Goal: Navigation & Orientation: Find specific page/section

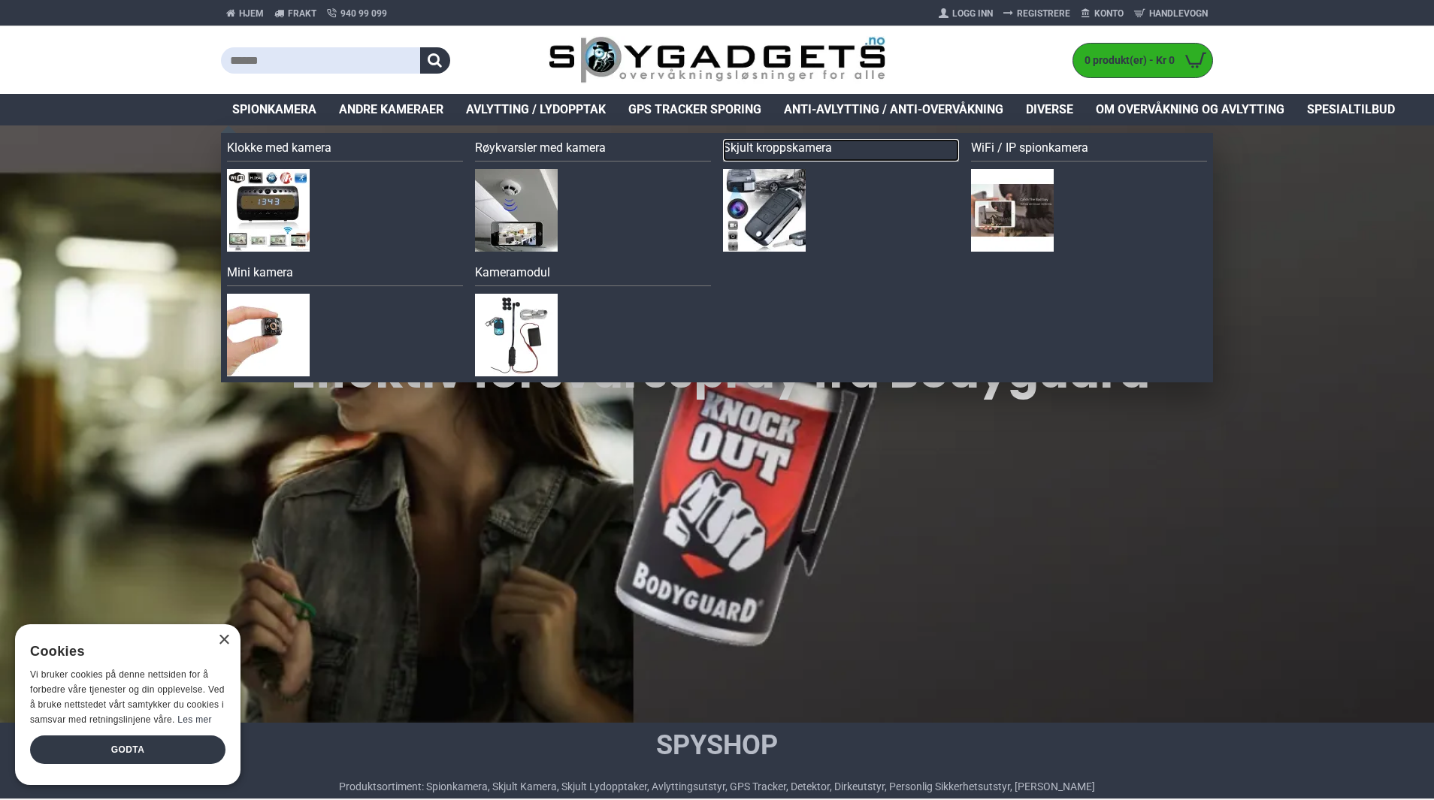
click at [776, 151] on link "Skjult kroppskamera" at bounding box center [841, 150] width 236 height 23
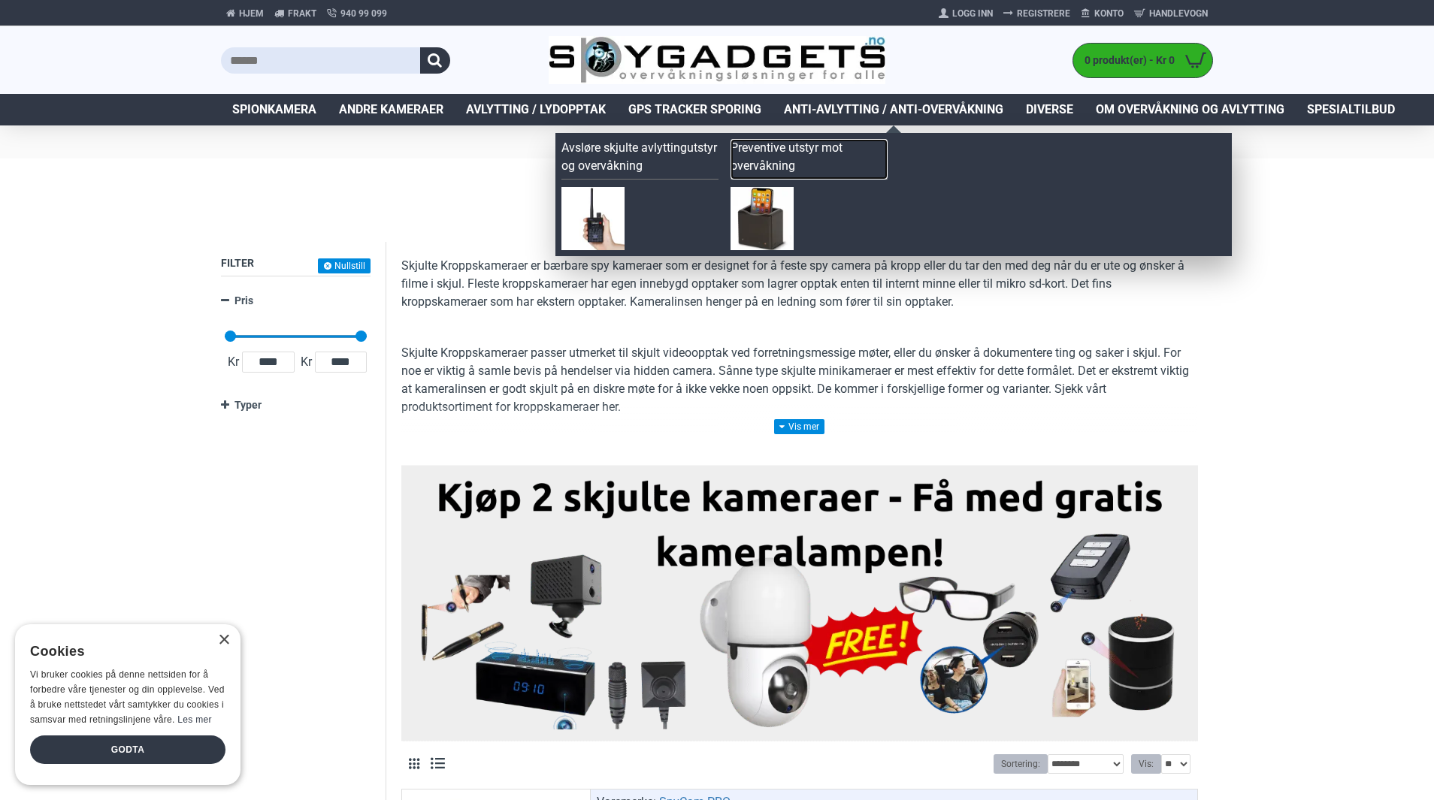
click at [768, 162] on link "Preventive utstyr mot overvåkning" at bounding box center [808, 159] width 157 height 41
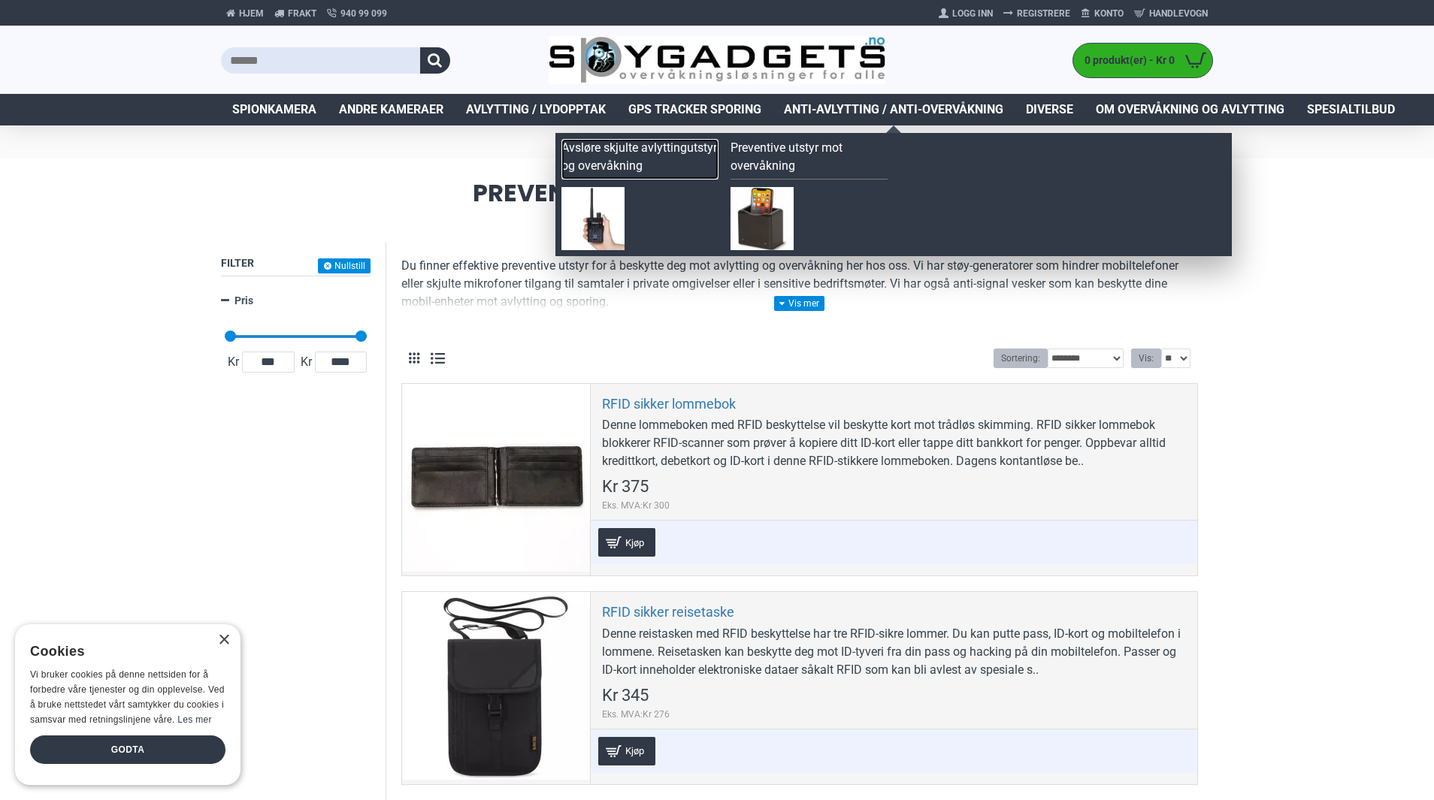
click at [613, 161] on link "Avsløre skjulte avlyttingutstyr og overvåkning" at bounding box center [639, 159] width 157 height 41
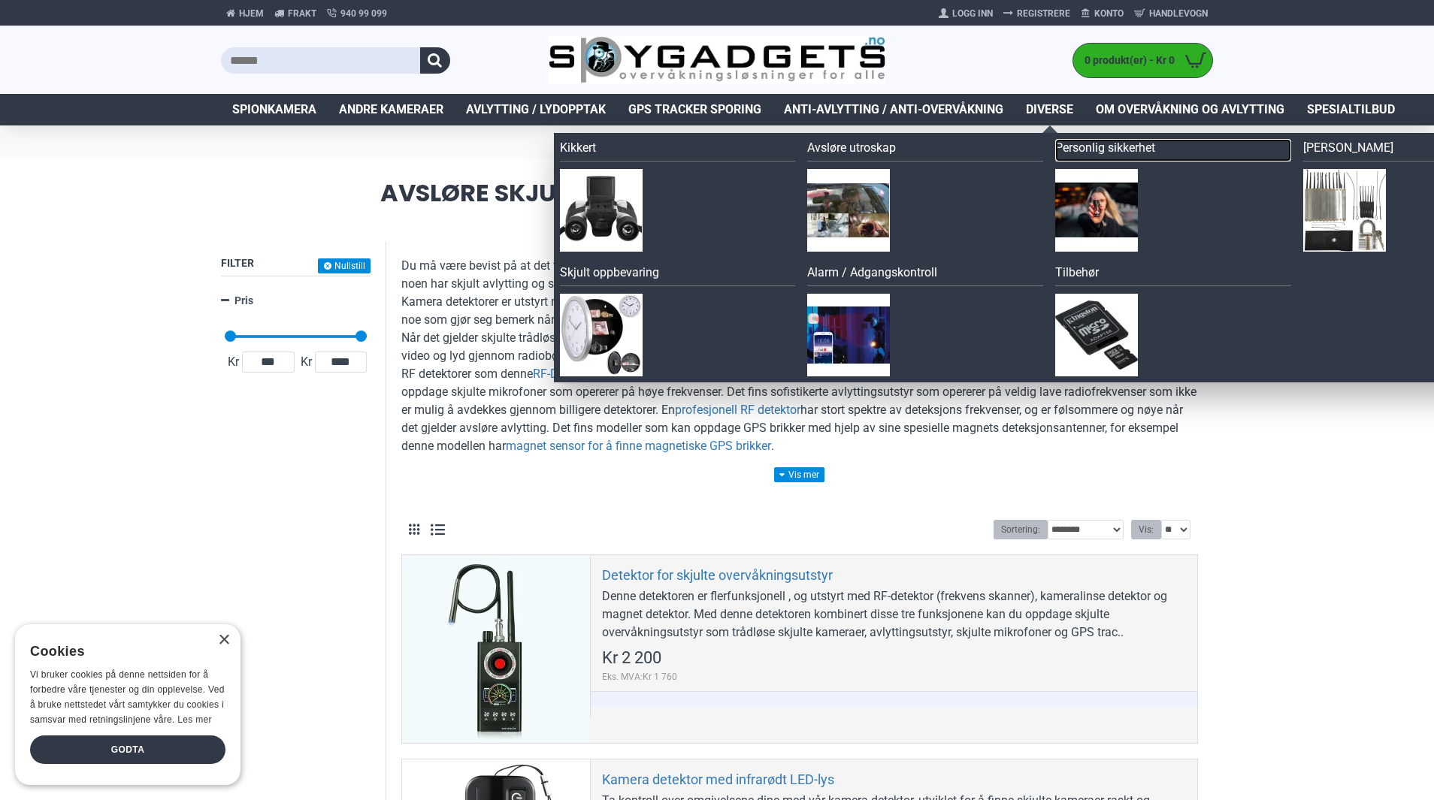
click at [1097, 147] on link "Personlig sikkerhet" at bounding box center [1173, 150] width 236 height 23
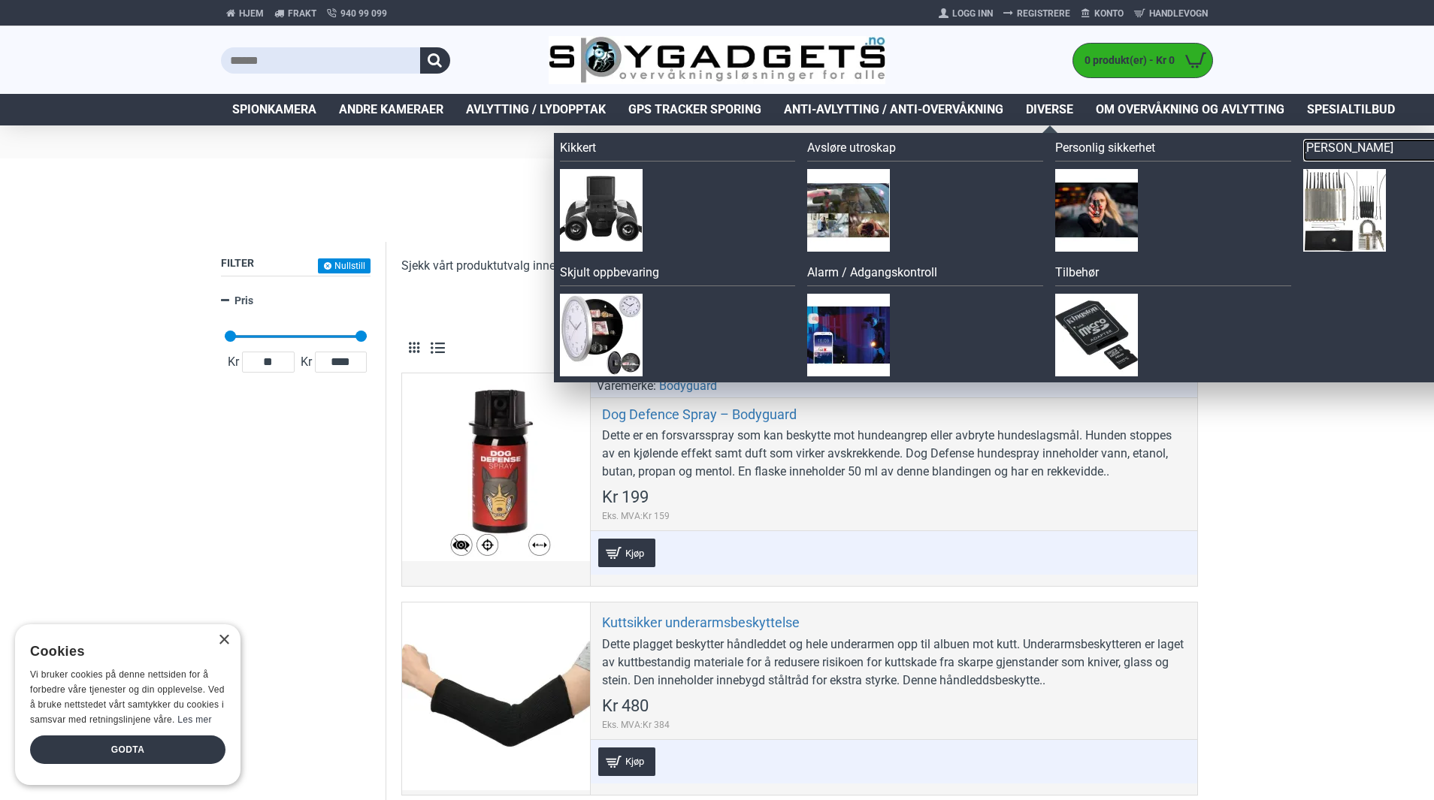
click at [1337, 150] on link "[PERSON_NAME]" at bounding box center [1421, 150] width 236 height 23
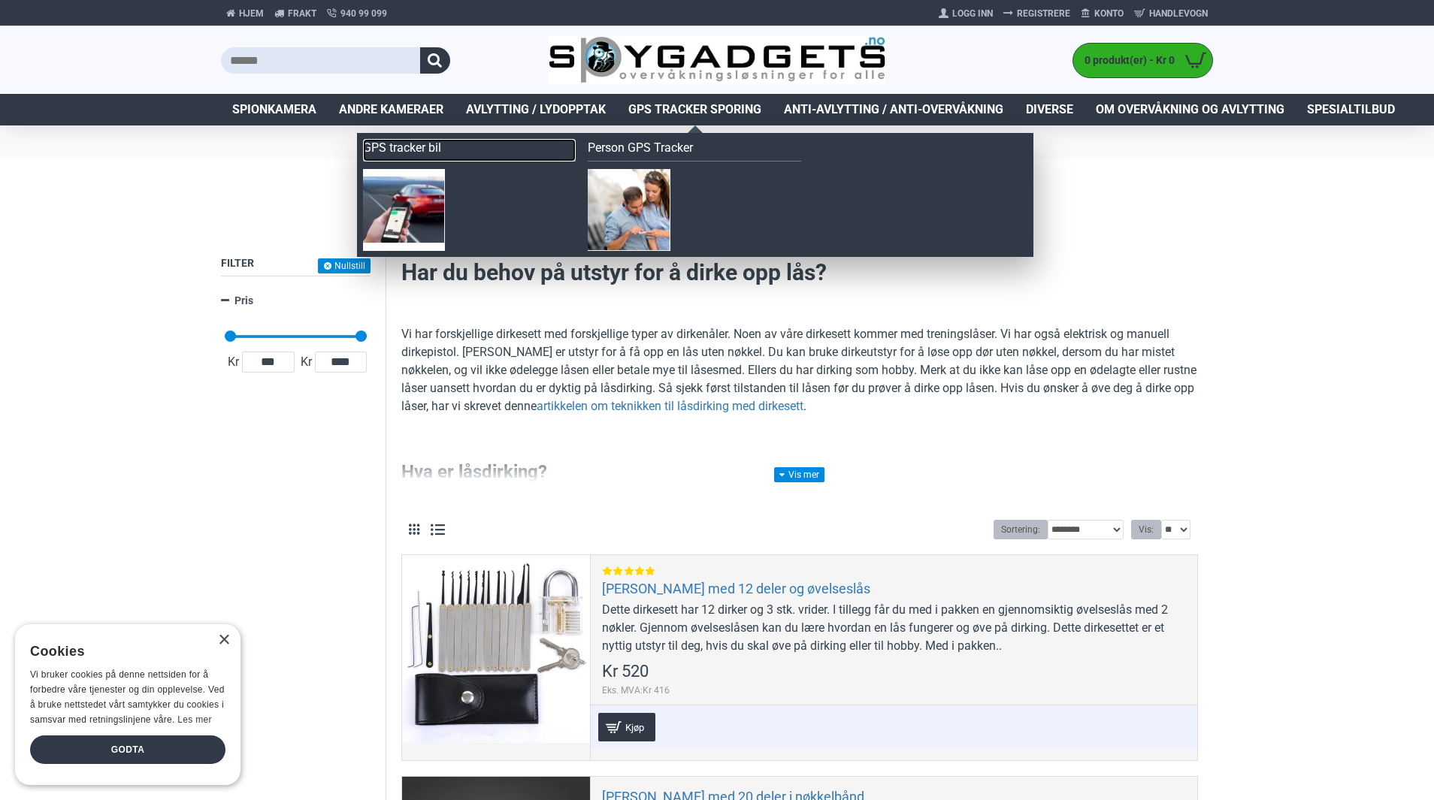
click at [417, 150] on link "GPS tracker bil" at bounding box center [469, 150] width 213 height 23
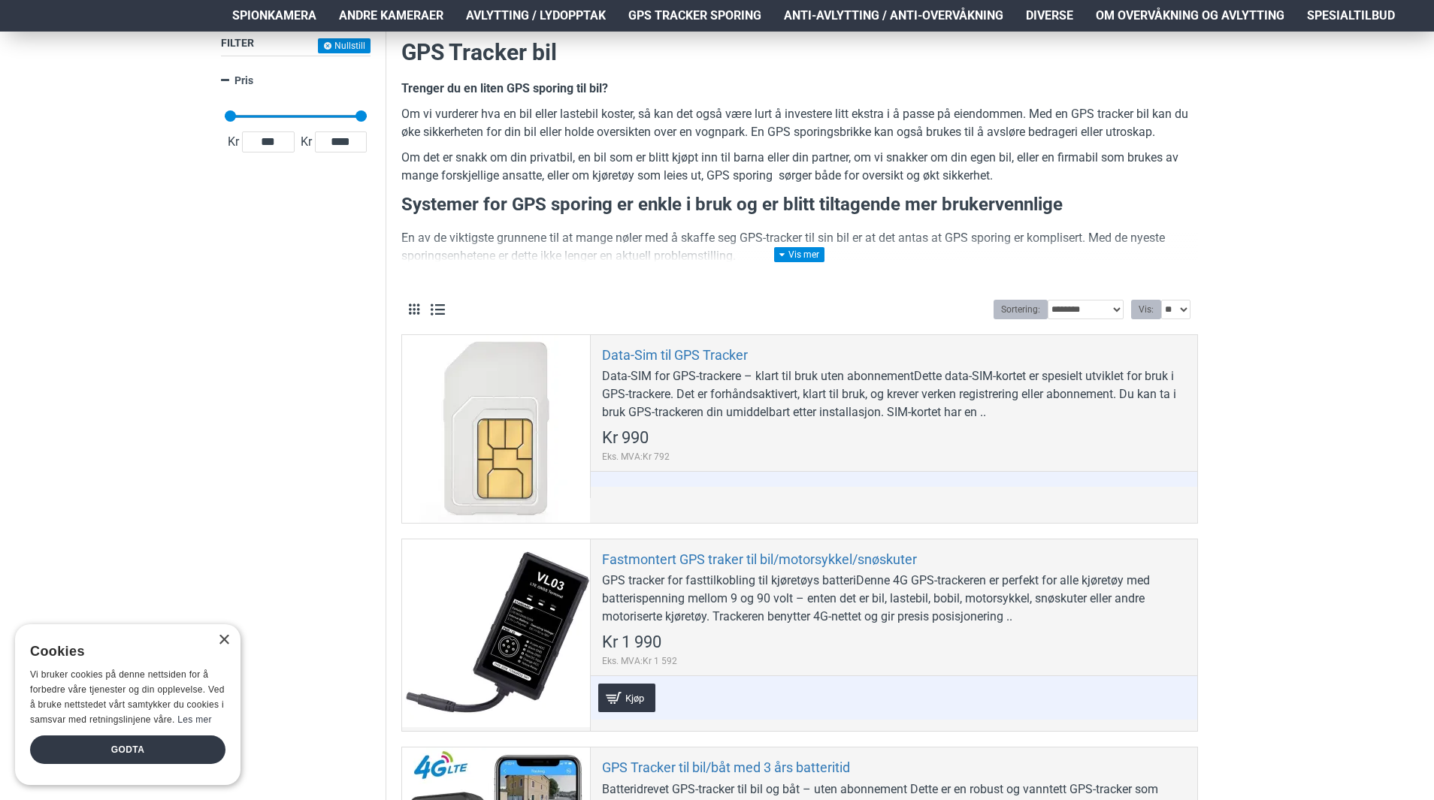
scroll to position [222, 0]
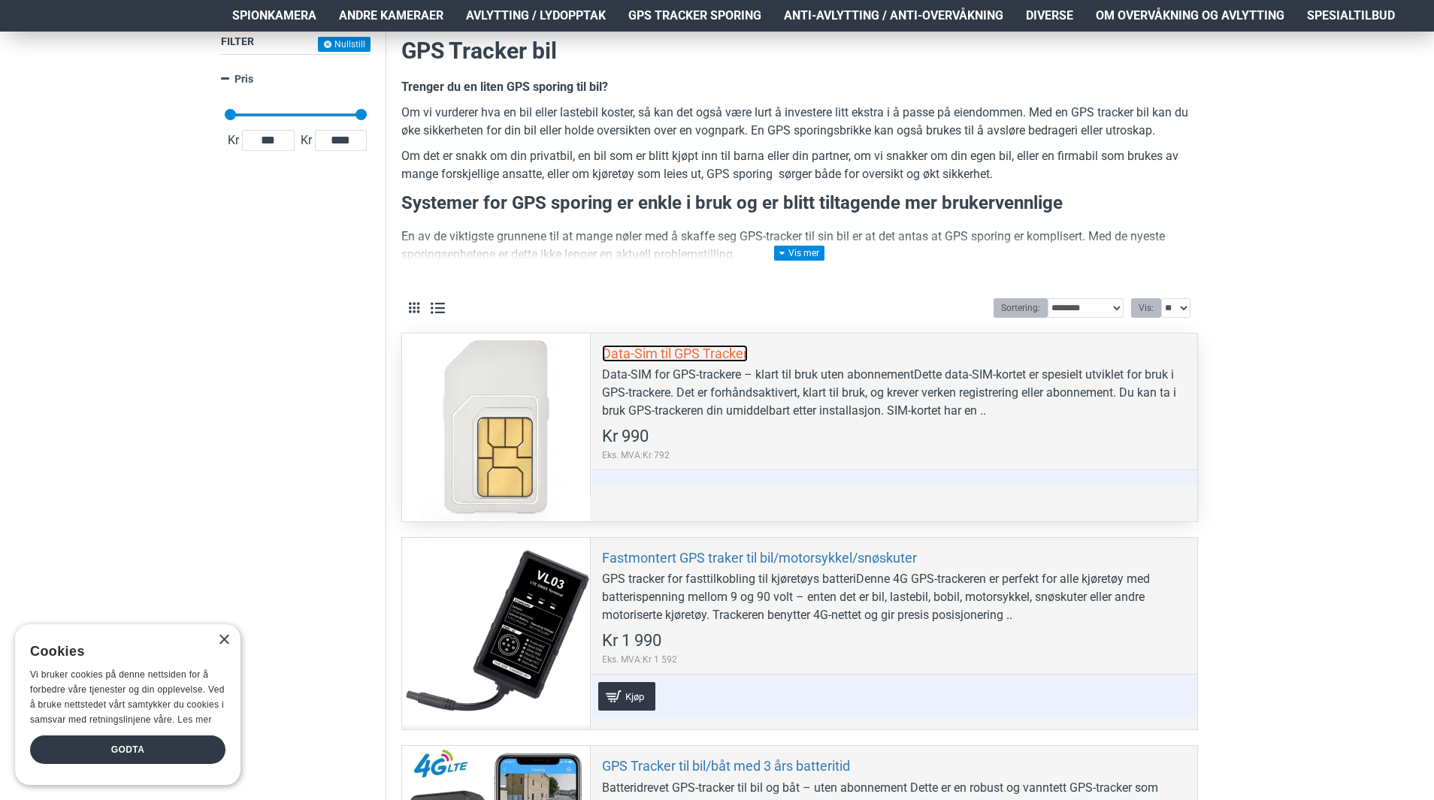
click at [664, 359] on link "Data-Sim til GPS Tracker" at bounding box center [675, 353] width 146 height 17
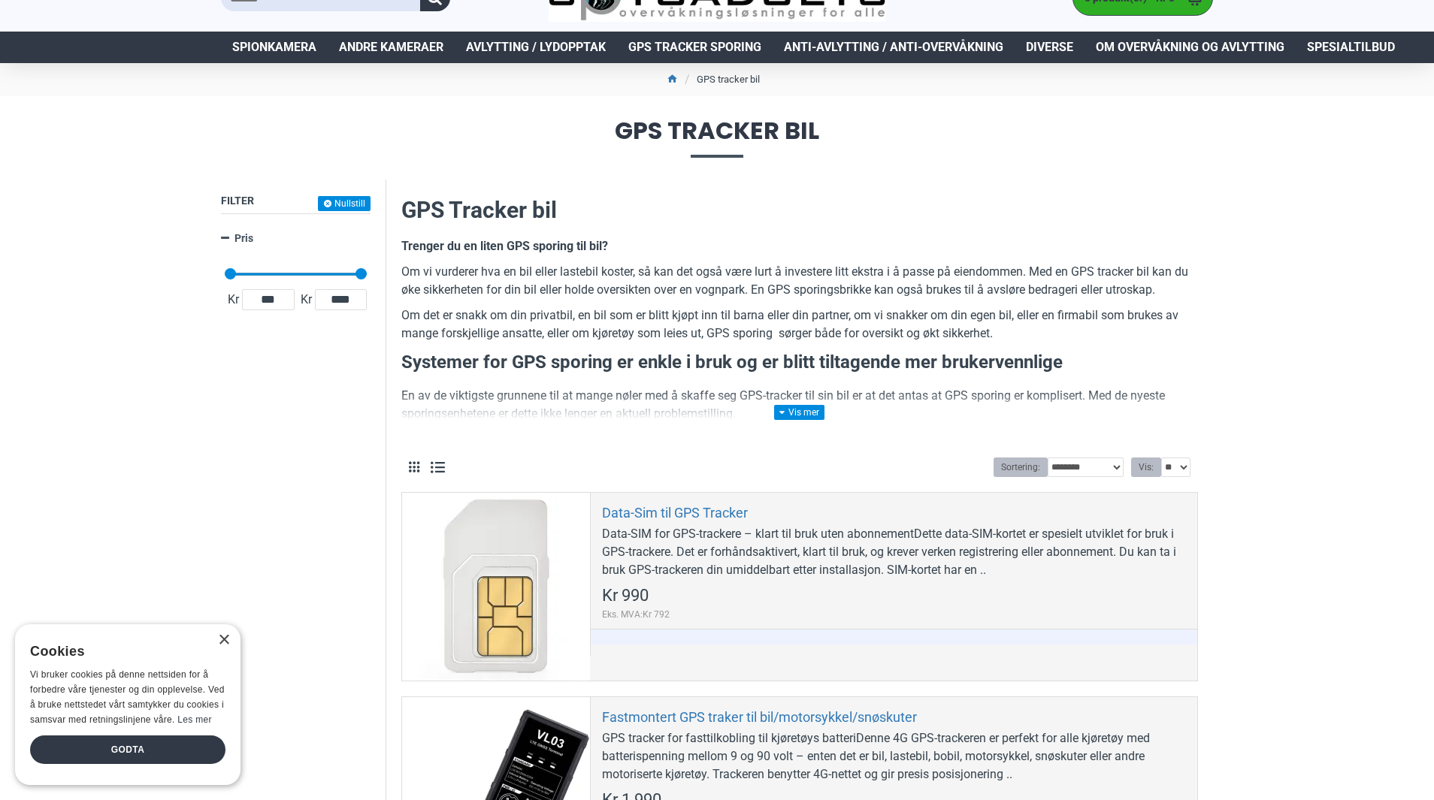
scroll to position [0, 0]
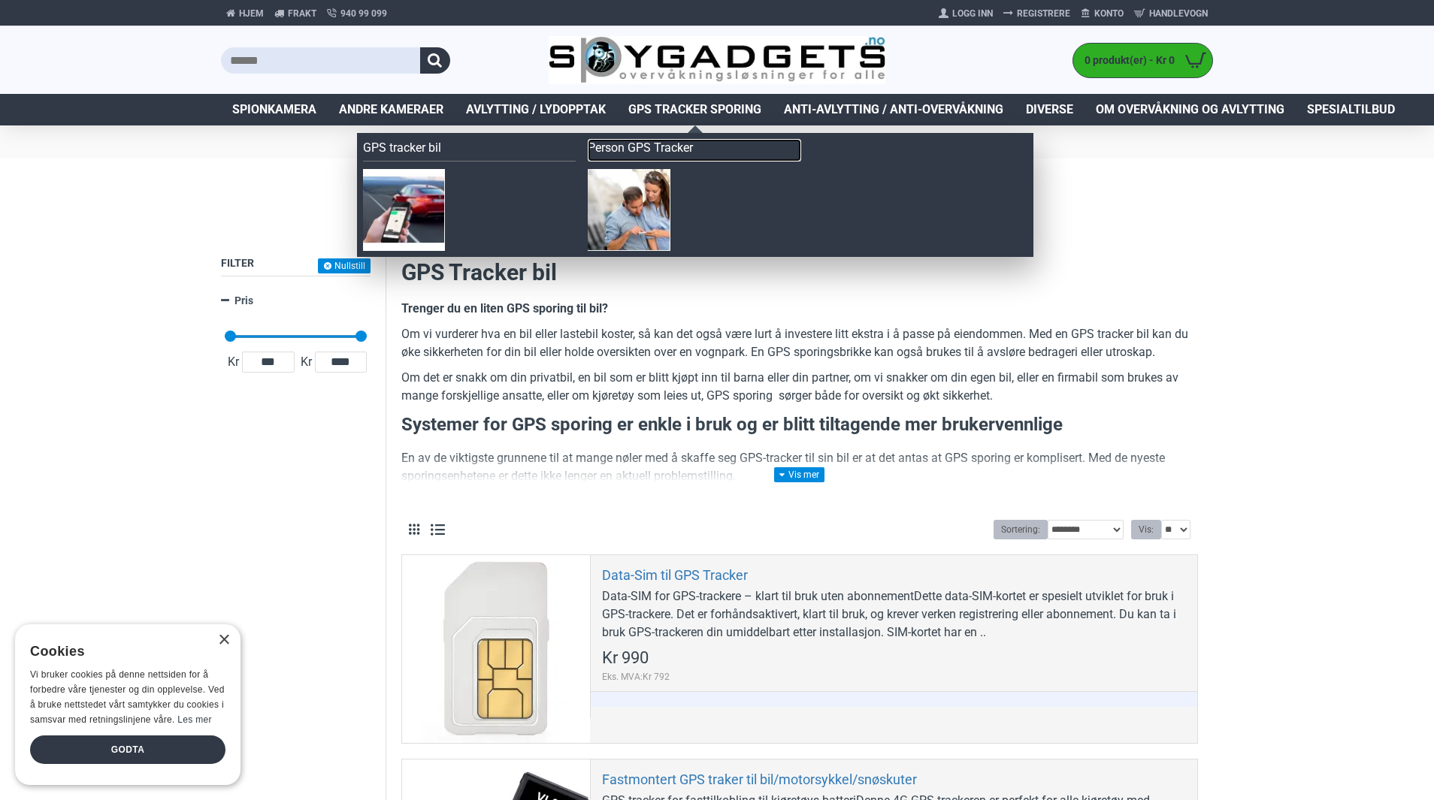
click at [663, 154] on link "Person GPS Tracker" at bounding box center [694, 150] width 213 height 23
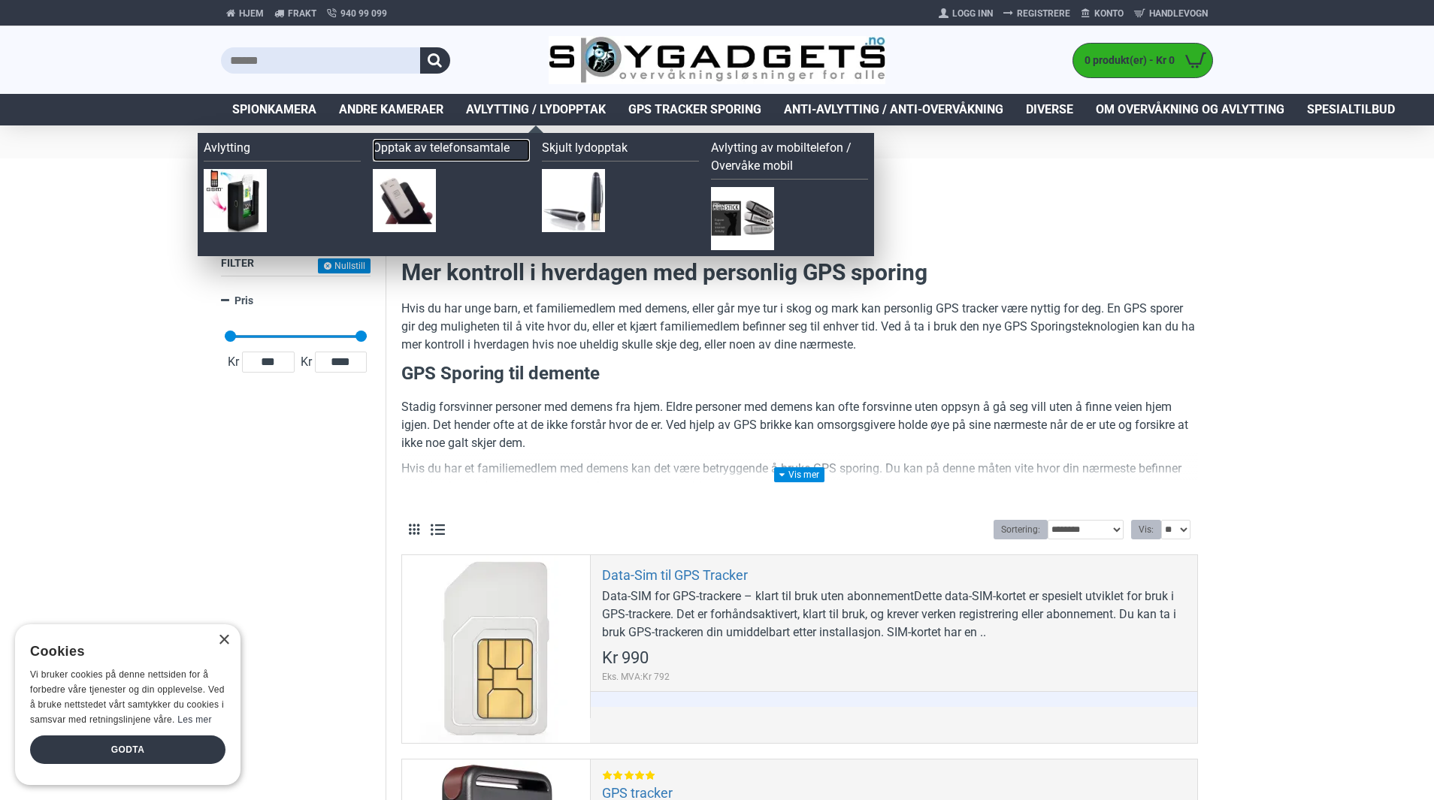
click at [445, 151] on link "Opptak av telefonsamtale" at bounding box center [451, 150] width 157 height 23
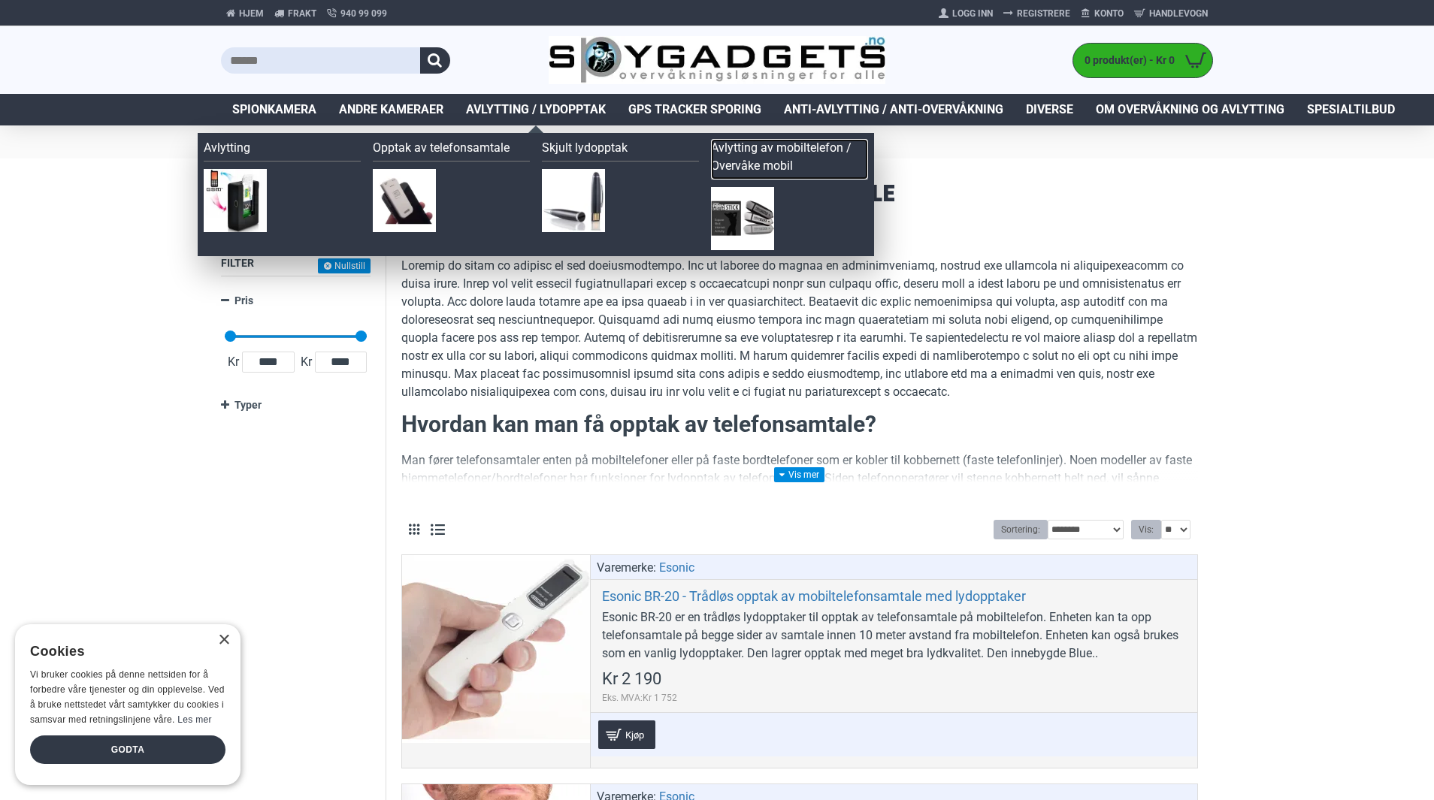
click at [773, 156] on link "Avlytting av mobiltelefon / Overvåke mobil" at bounding box center [789, 159] width 157 height 41
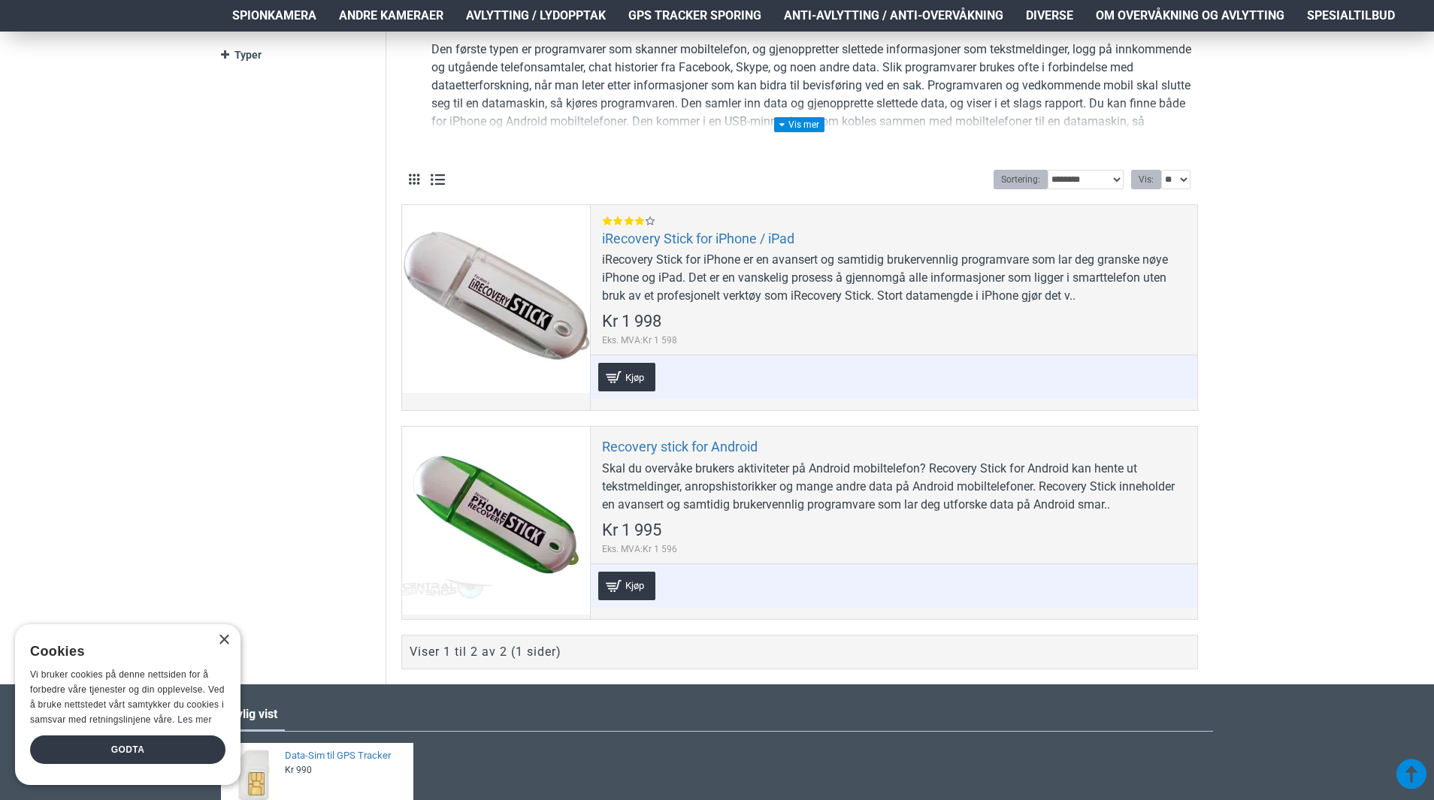
scroll to position [485, 0]
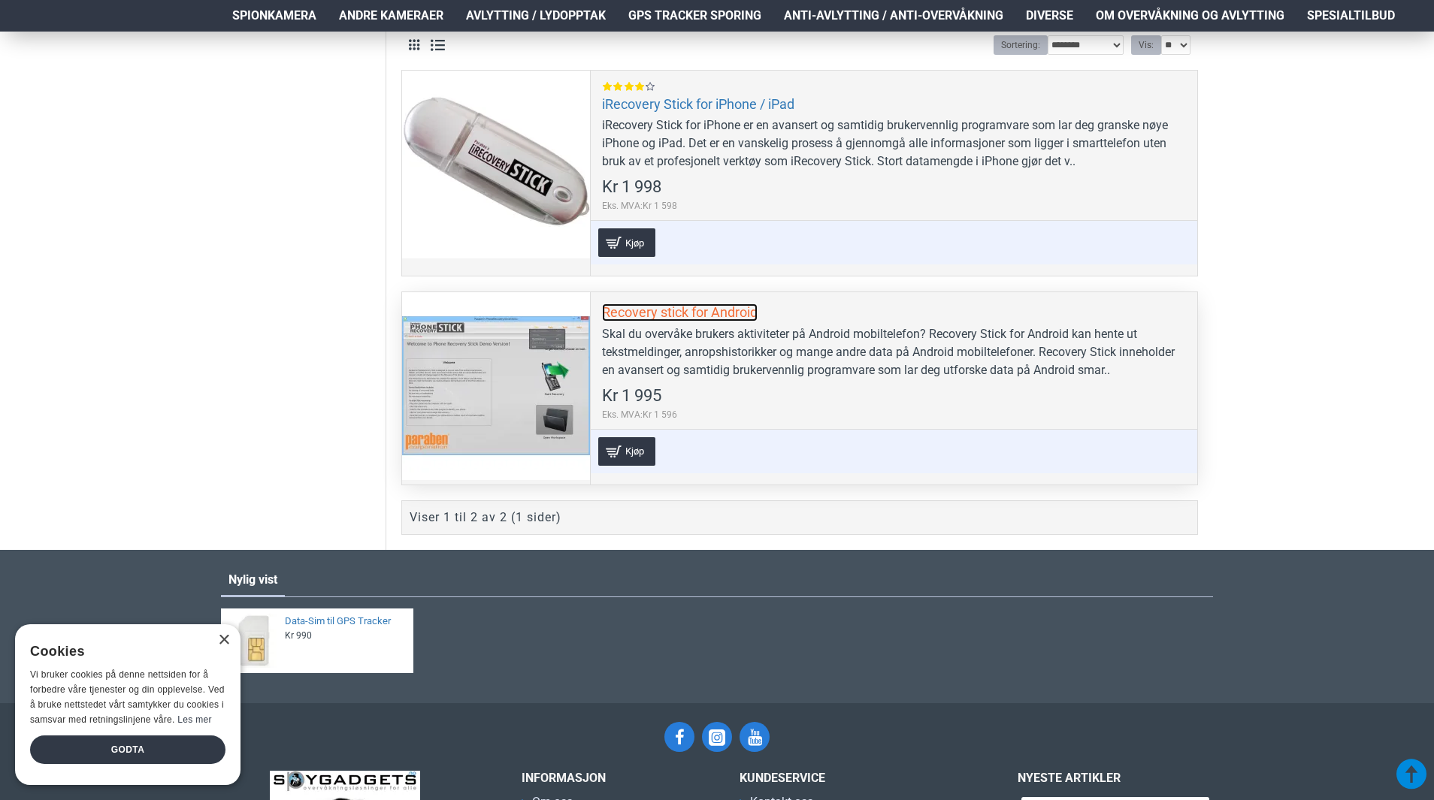
click at [736, 310] on link "Recovery stick for Android" at bounding box center [680, 312] width 156 height 17
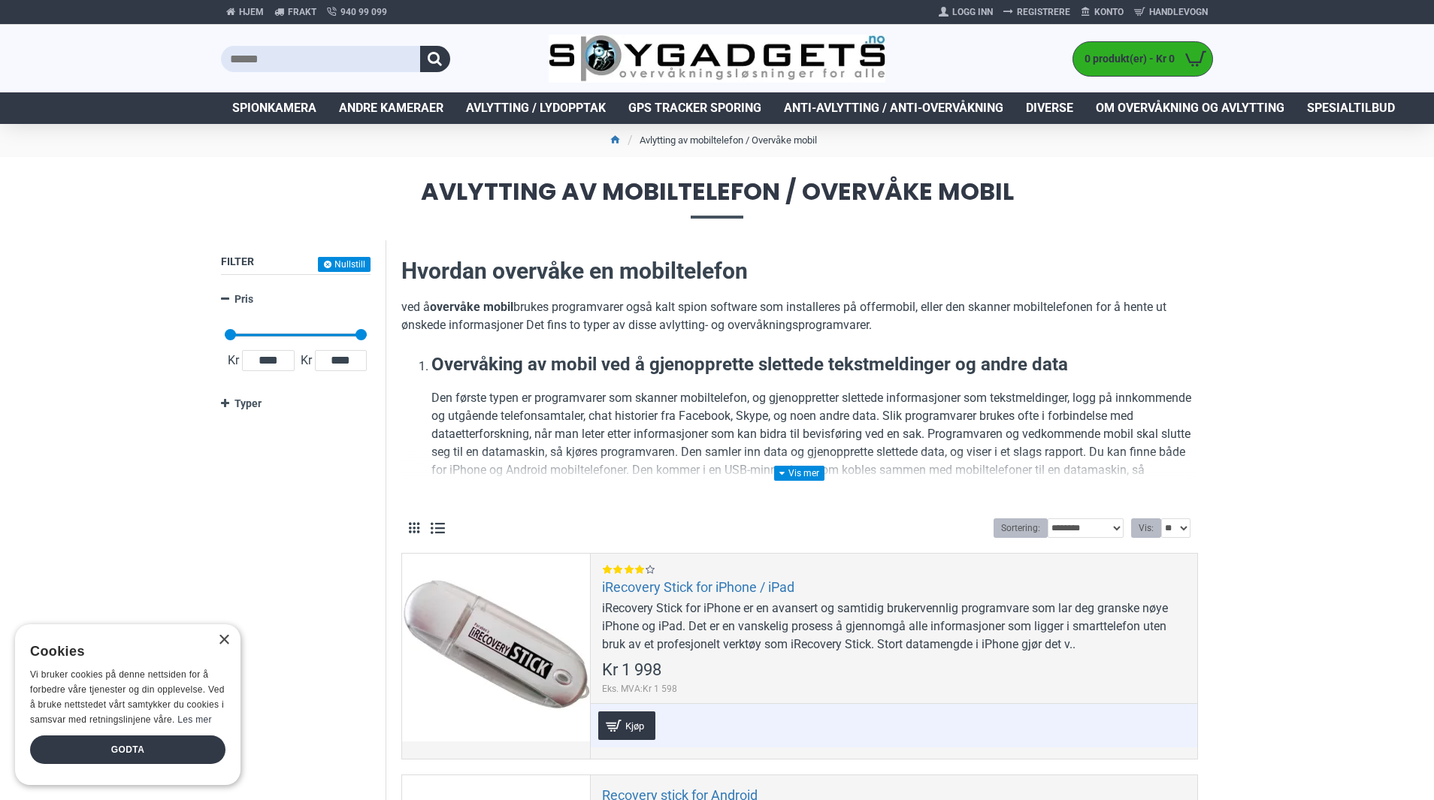
scroll to position [0, 0]
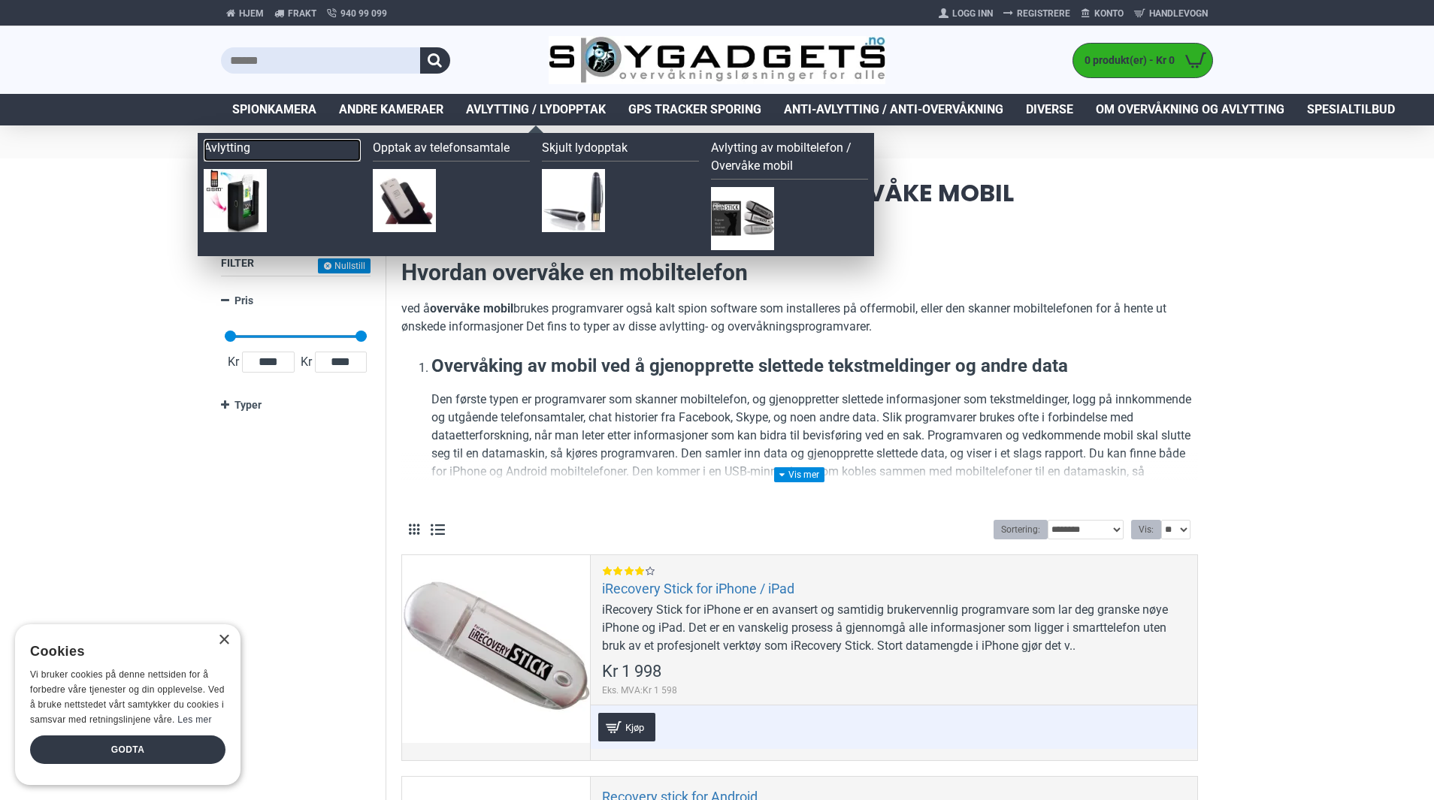
click at [231, 151] on link "Avlytting" at bounding box center [282, 150] width 157 height 23
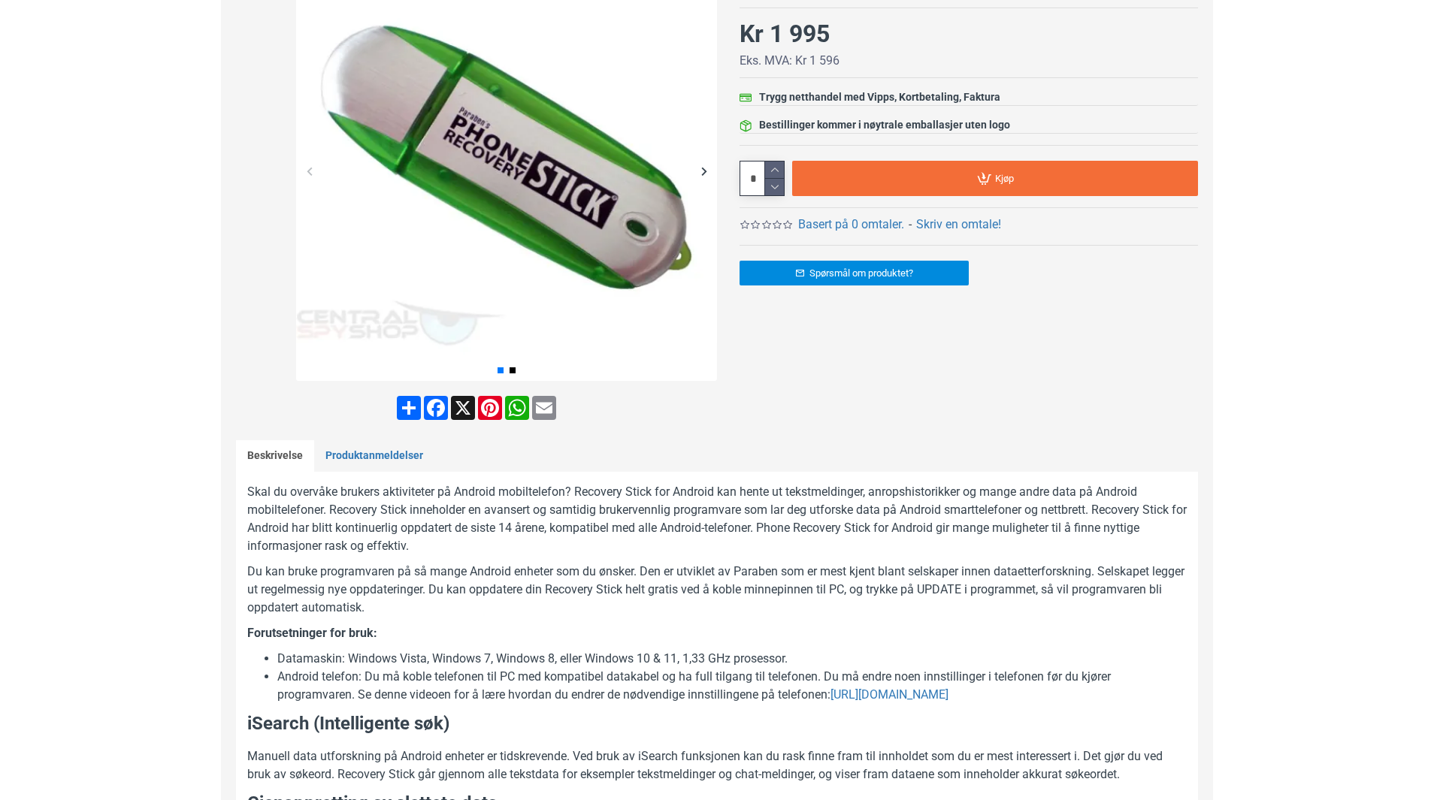
scroll to position [299, 0]
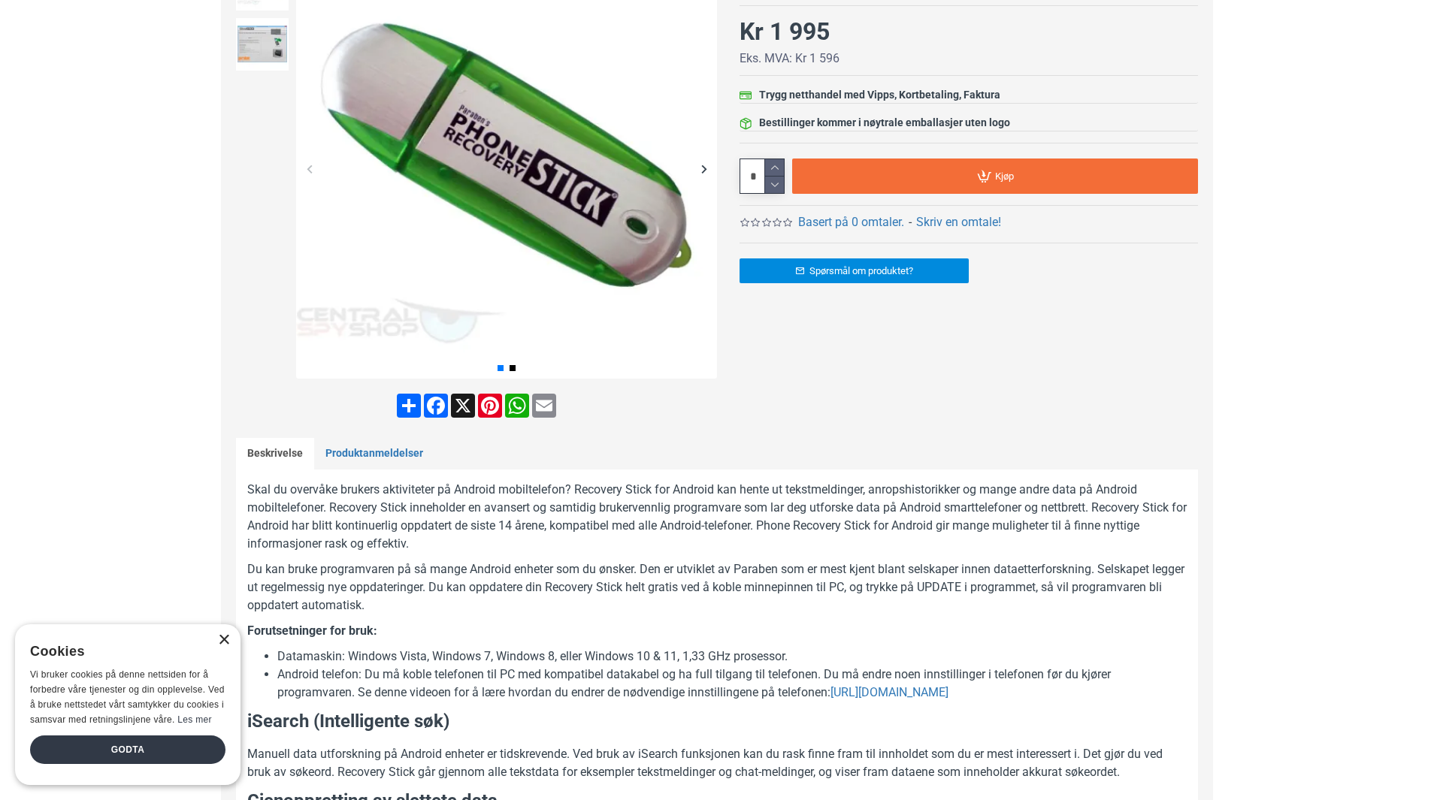
click at [225, 635] on div "×" at bounding box center [223, 640] width 11 height 11
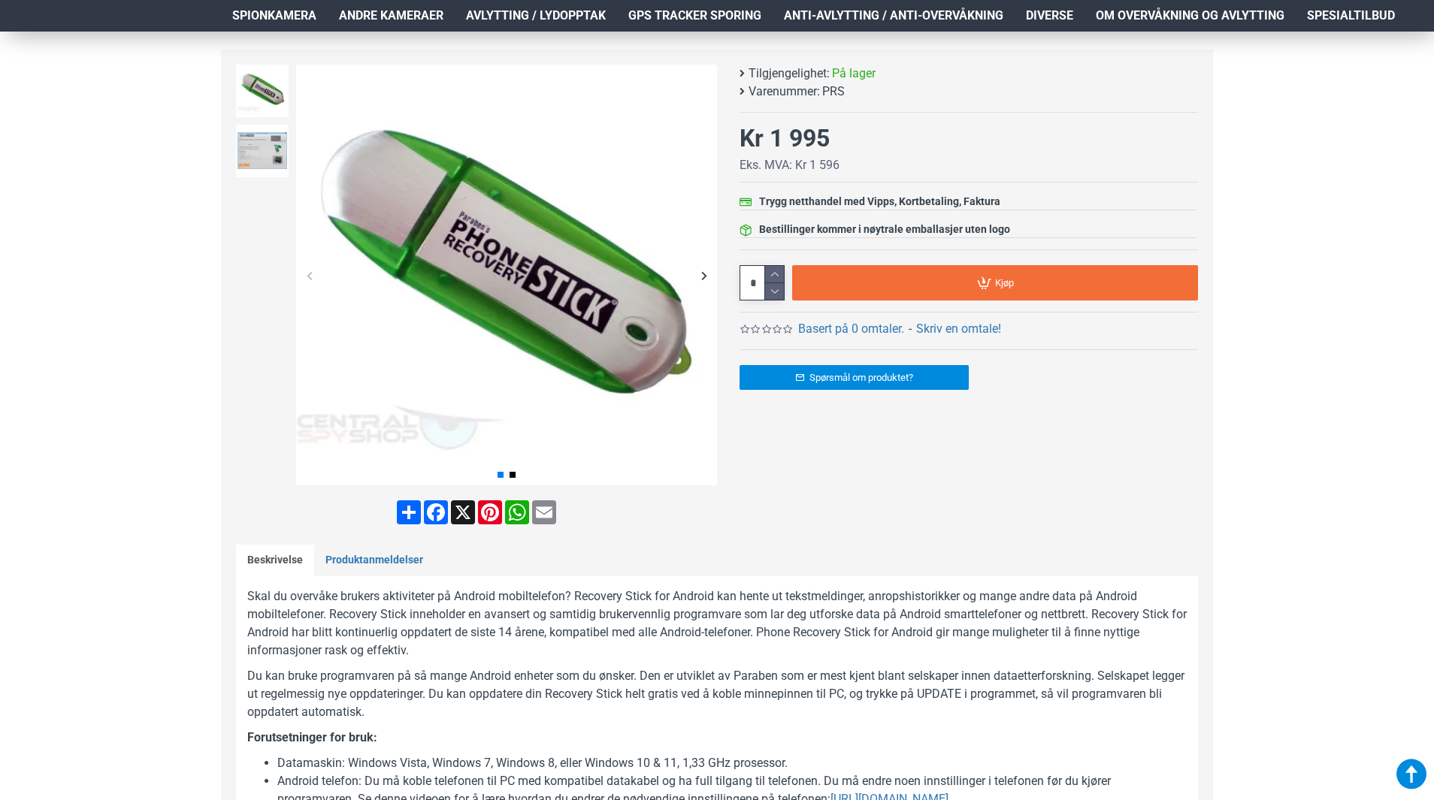
scroll to position [0, 0]
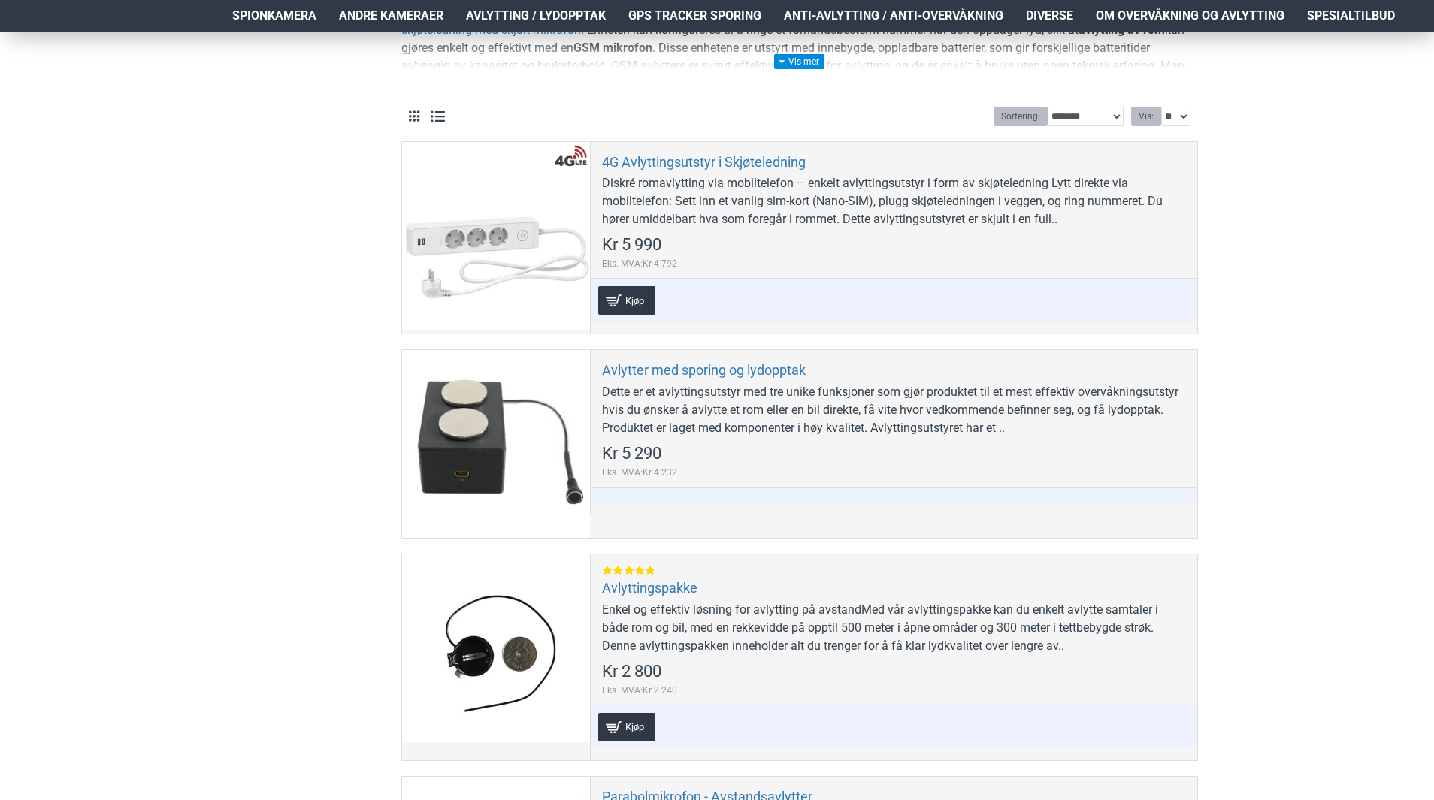
scroll to position [202, 0]
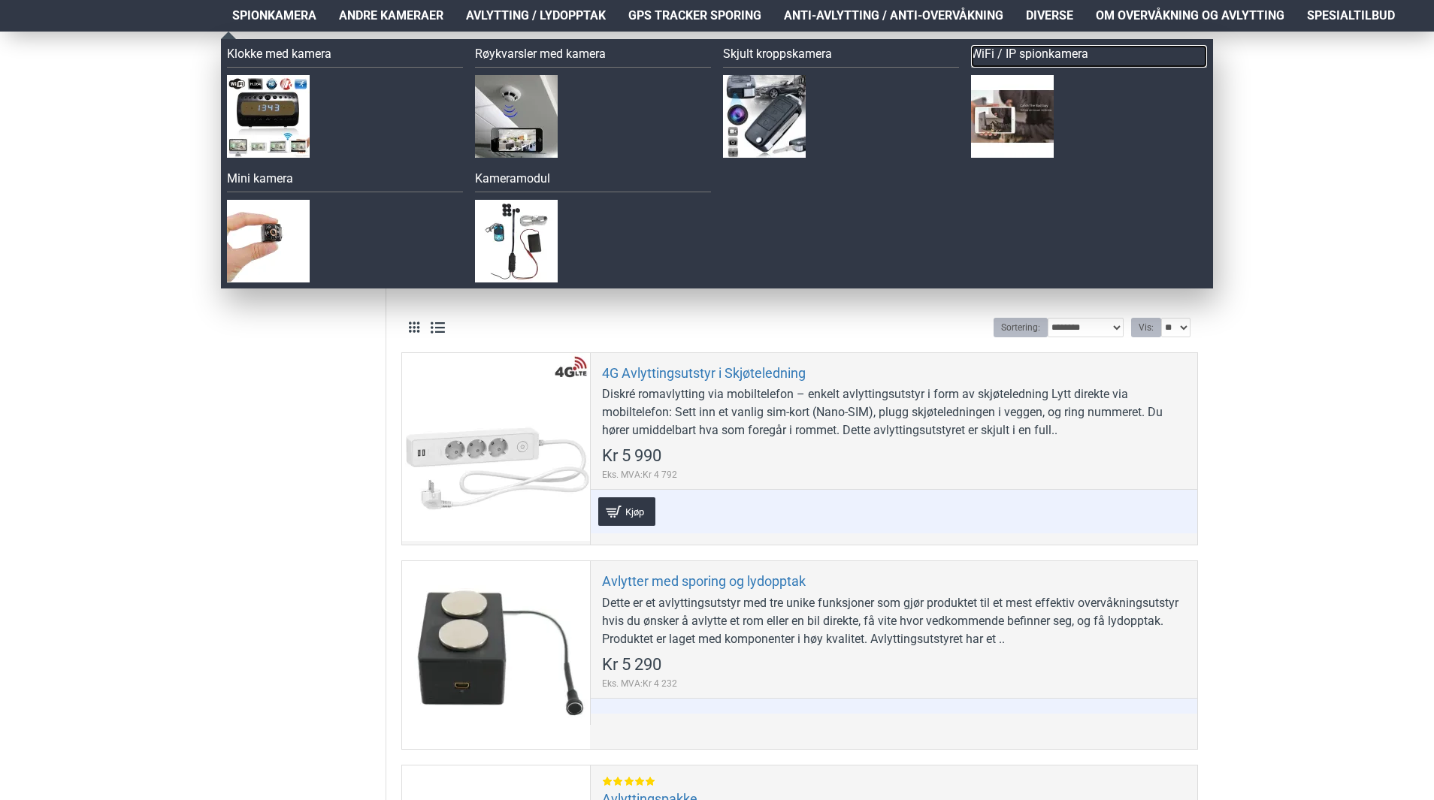
click at [1011, 56] on link "WiFi / IP spionkamera" at bounding box center [1089, 56] width 236 height 23
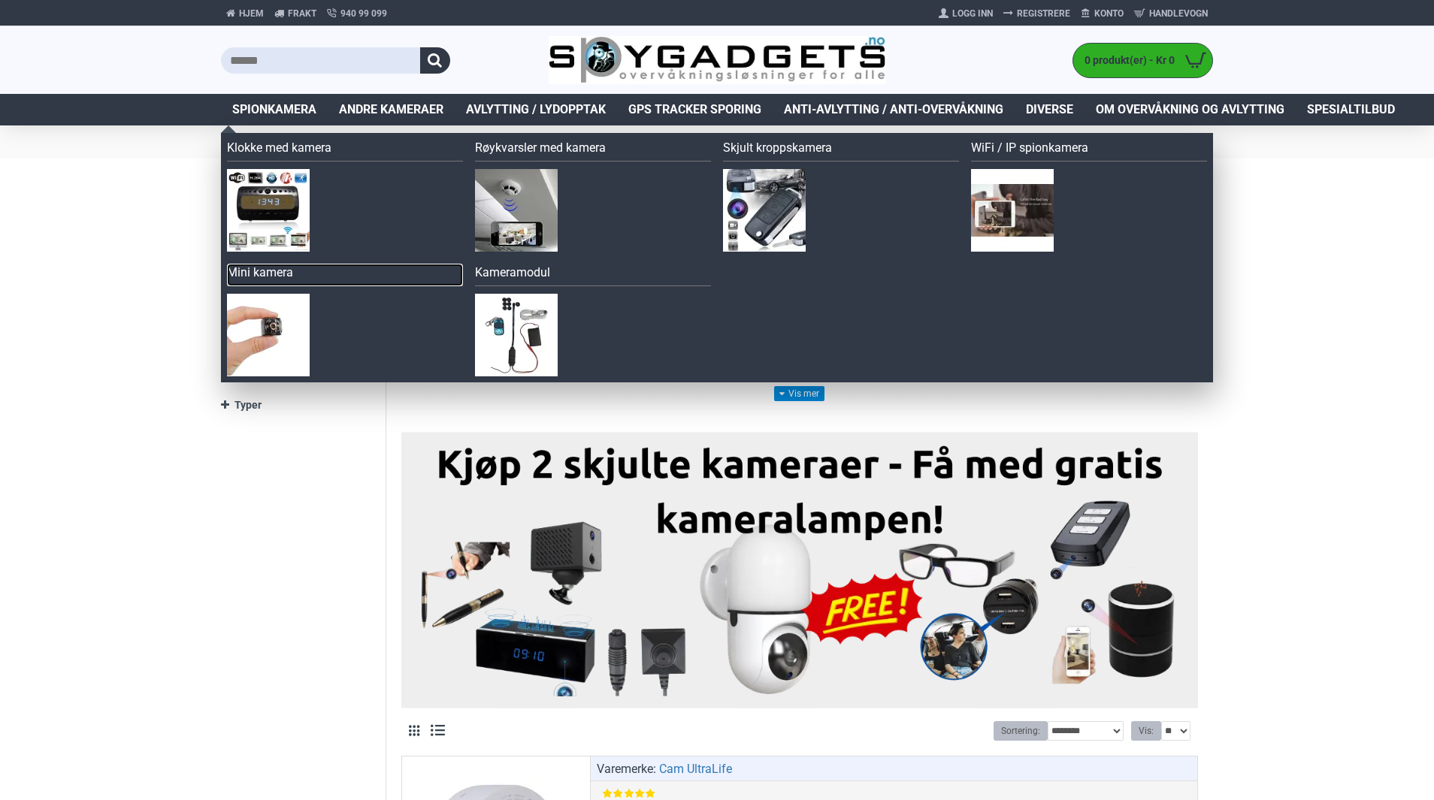
click at [268, 275] on link "Mini kamera" at bounding box center [345, 275] width 236 height 23
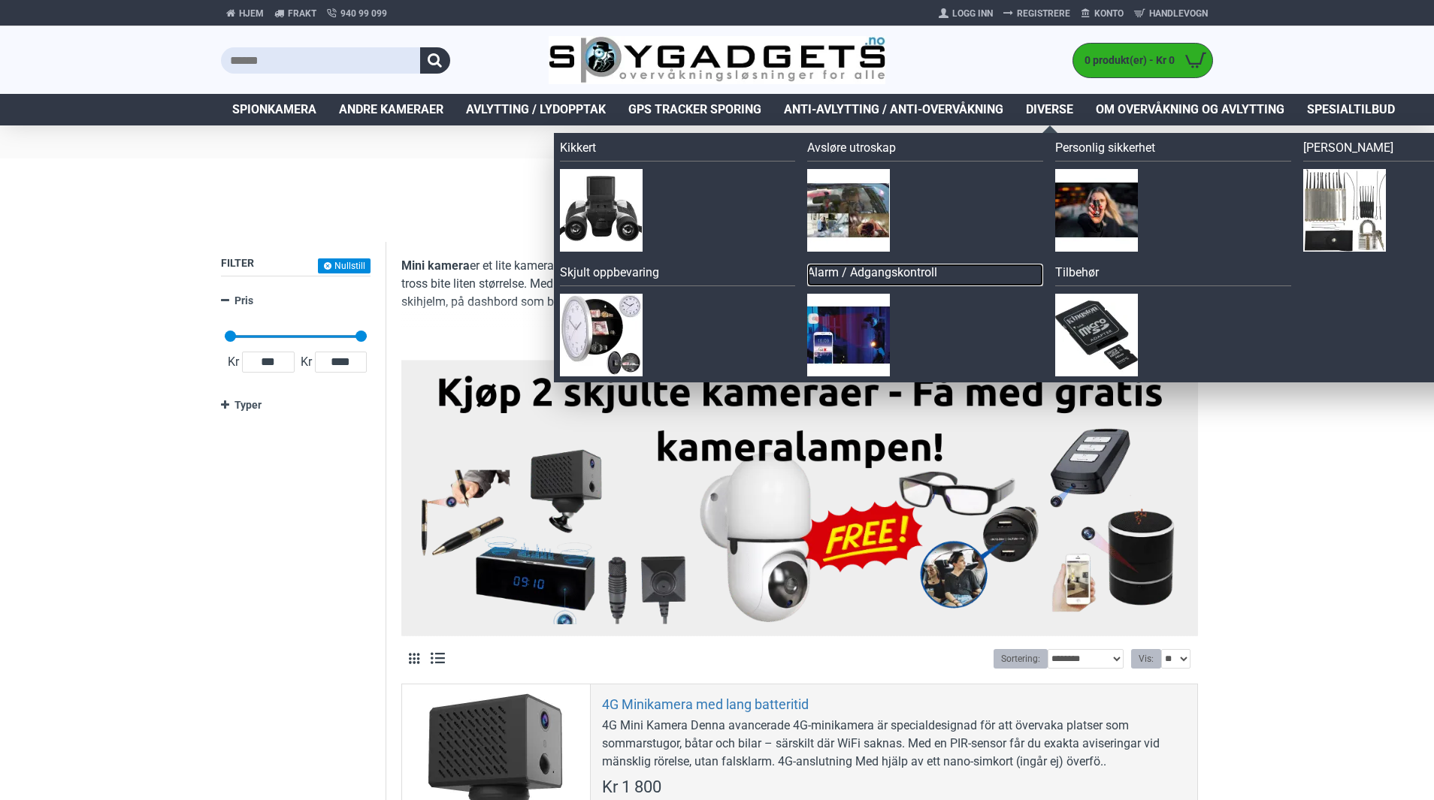
click at [877, 278] on link "Alarm / Adgangskontroll" at bounding box center [925, 275] width 236 height 23
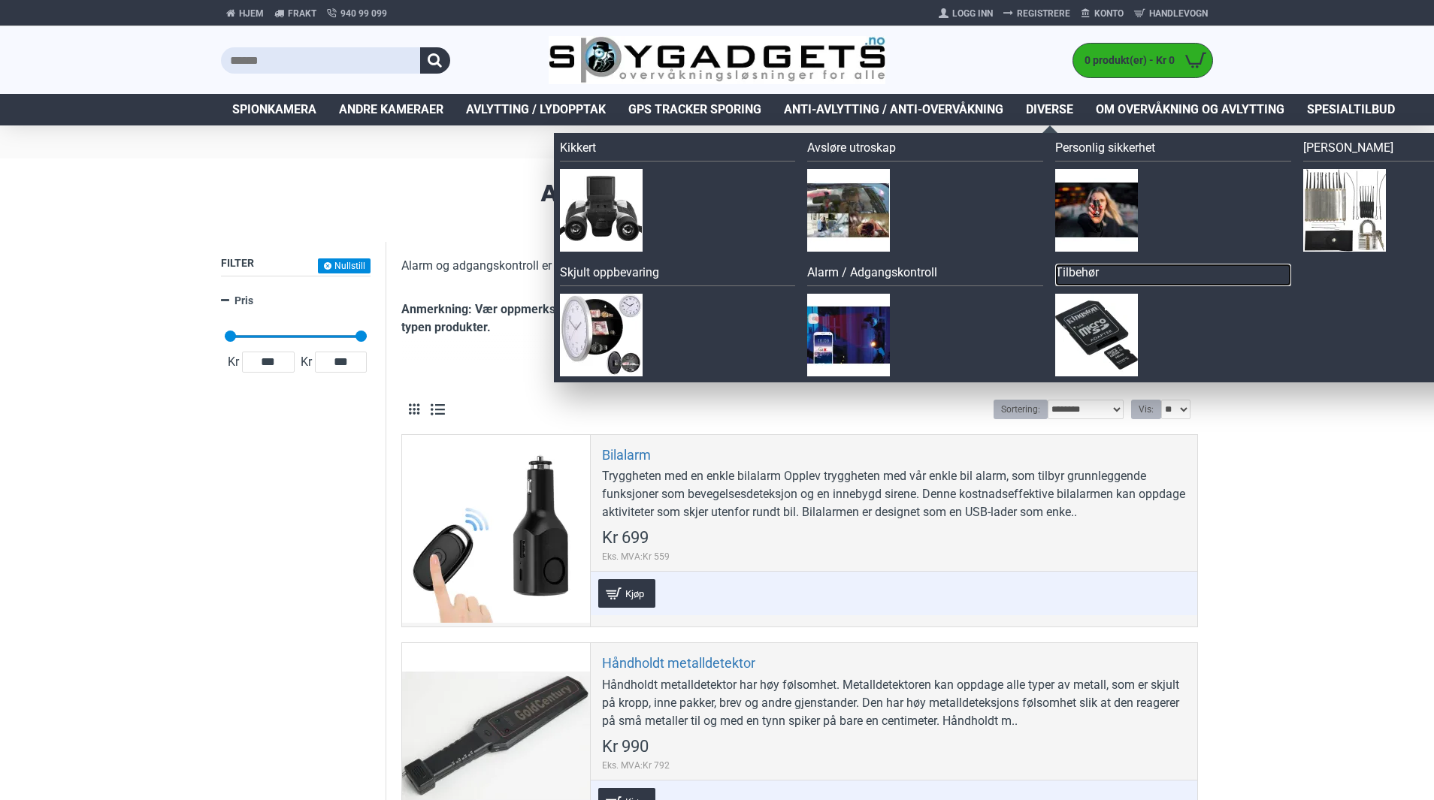
click at [1073, 275] on link "Tilbehør" at bounding box center [1173, 275] width 236 height 23
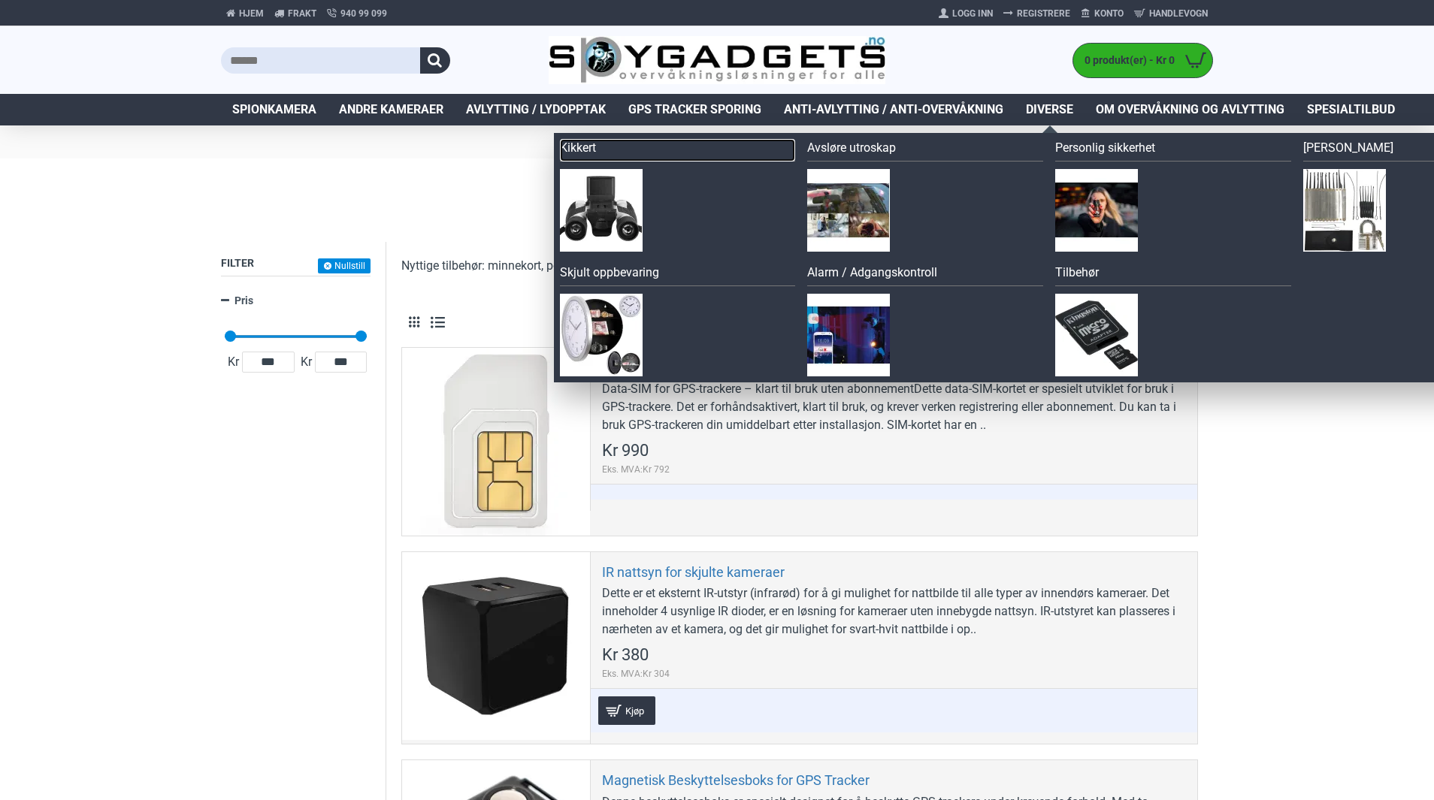
click at [579, 152] on link "Kikkert" at bounding box center [678, 150] width 236 height 23
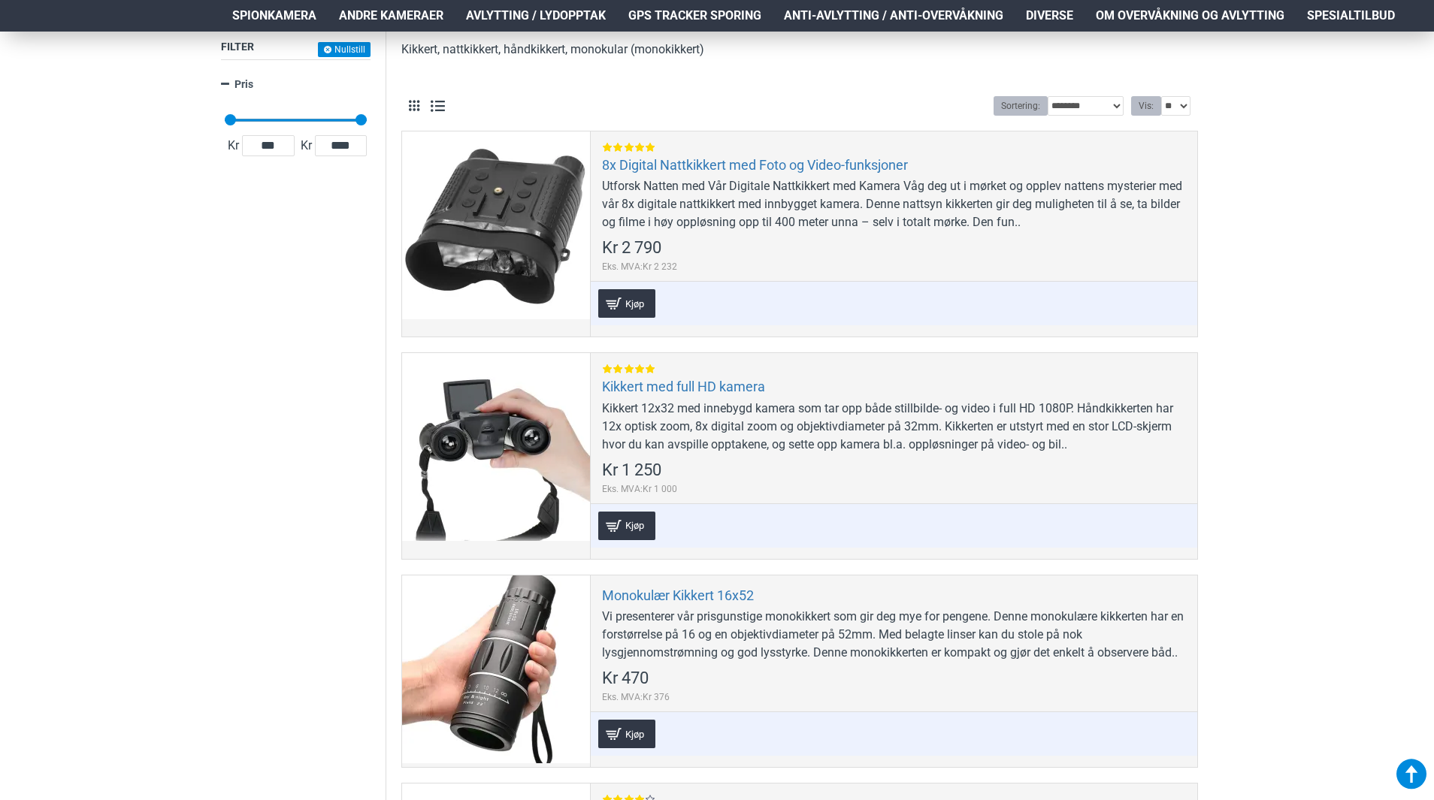
scroll to position [14, 0]
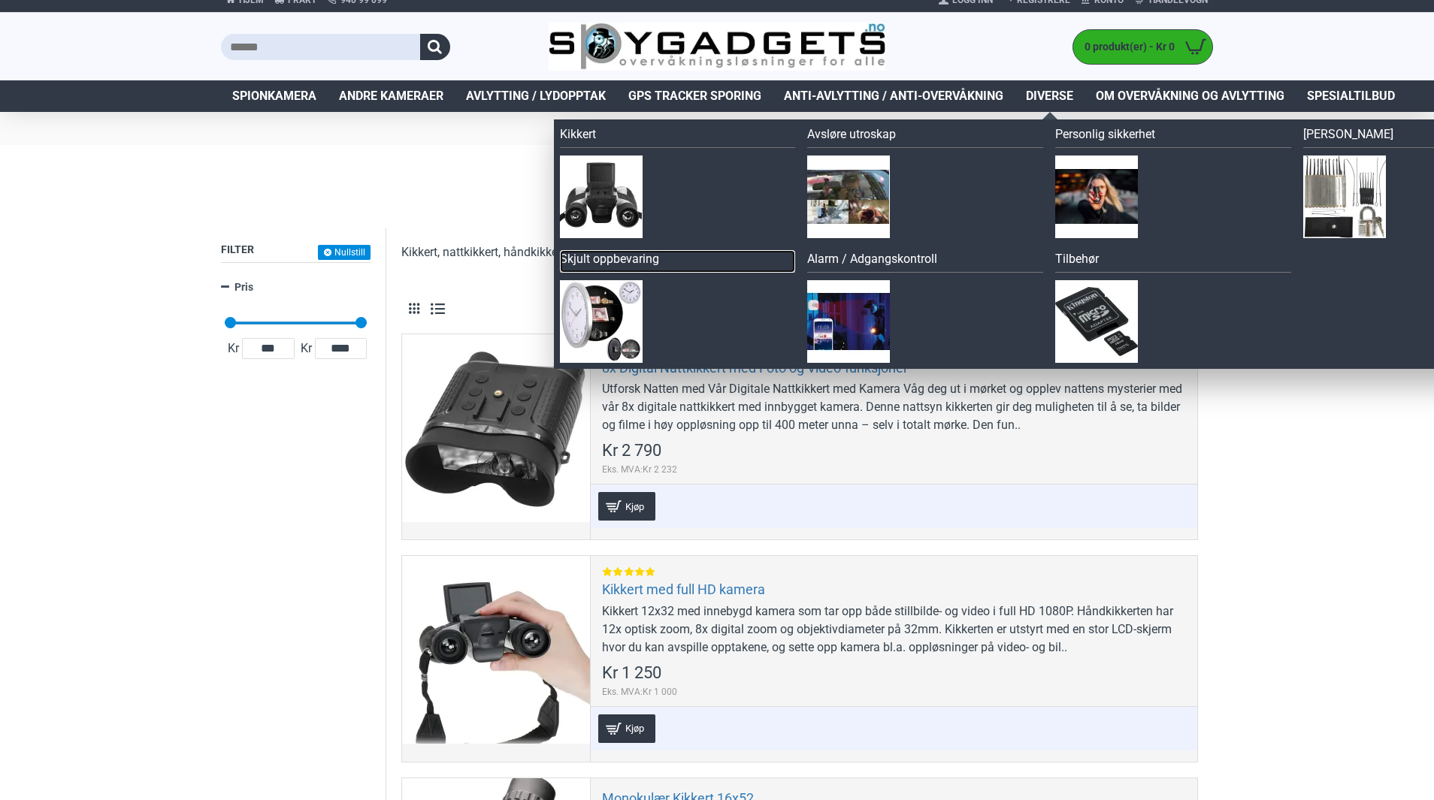
click at [640, 264] on link "Skjult oppbevaring" at bounding box center [678, 261] width 236 height 23
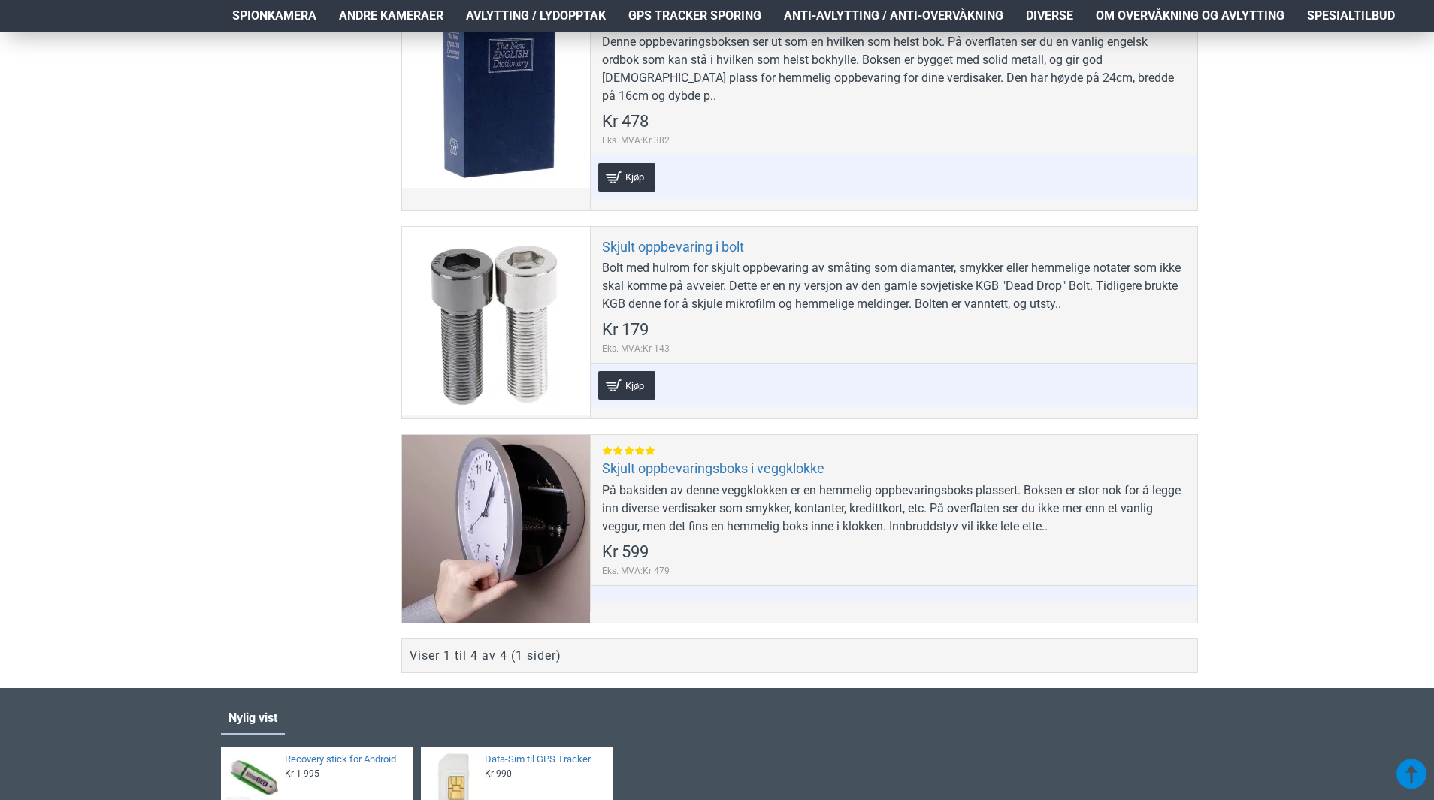
scroll to position [585, 0]
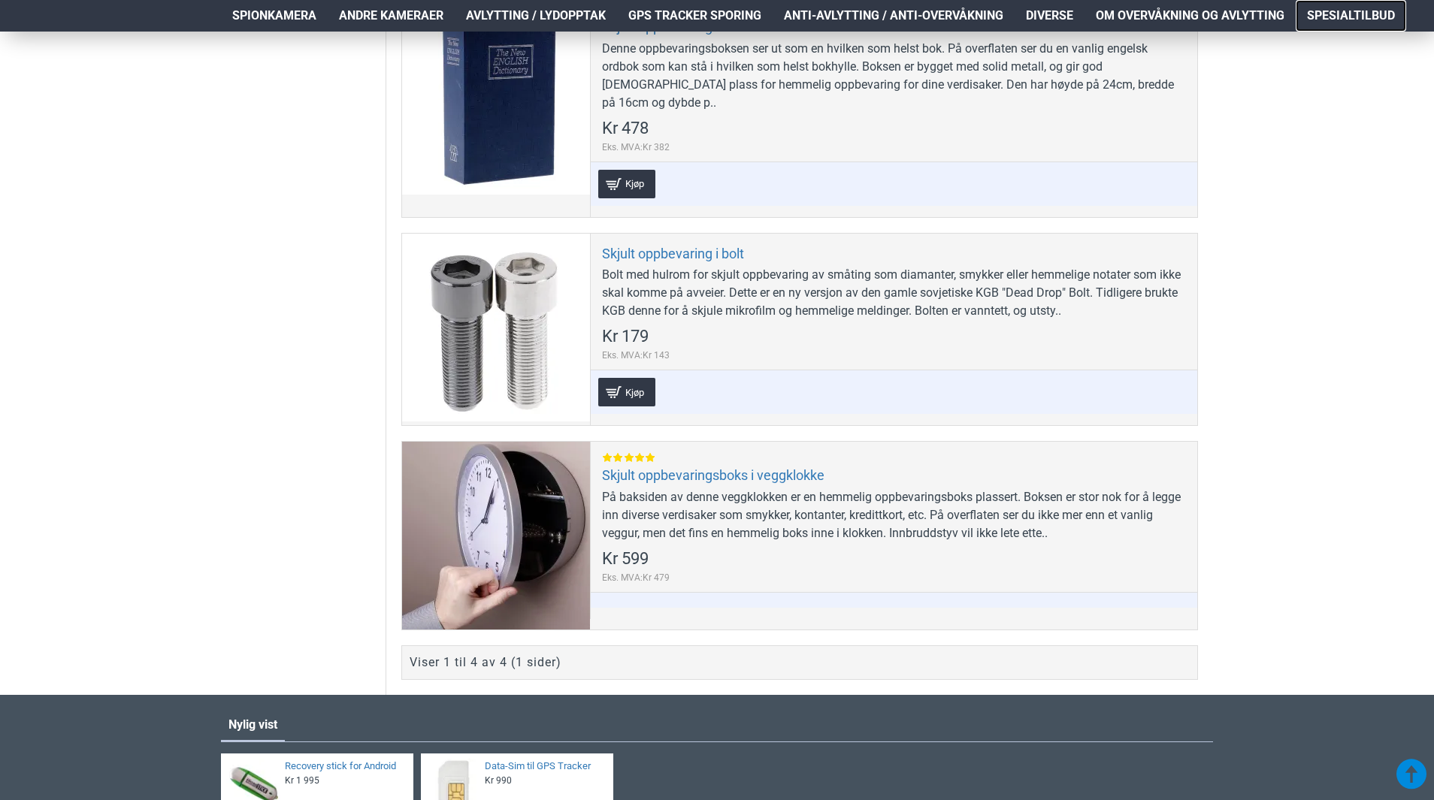
click at [1354, 14] on span "Spesialtilbud" at bounding box center [1351, 16] width 88 height 18
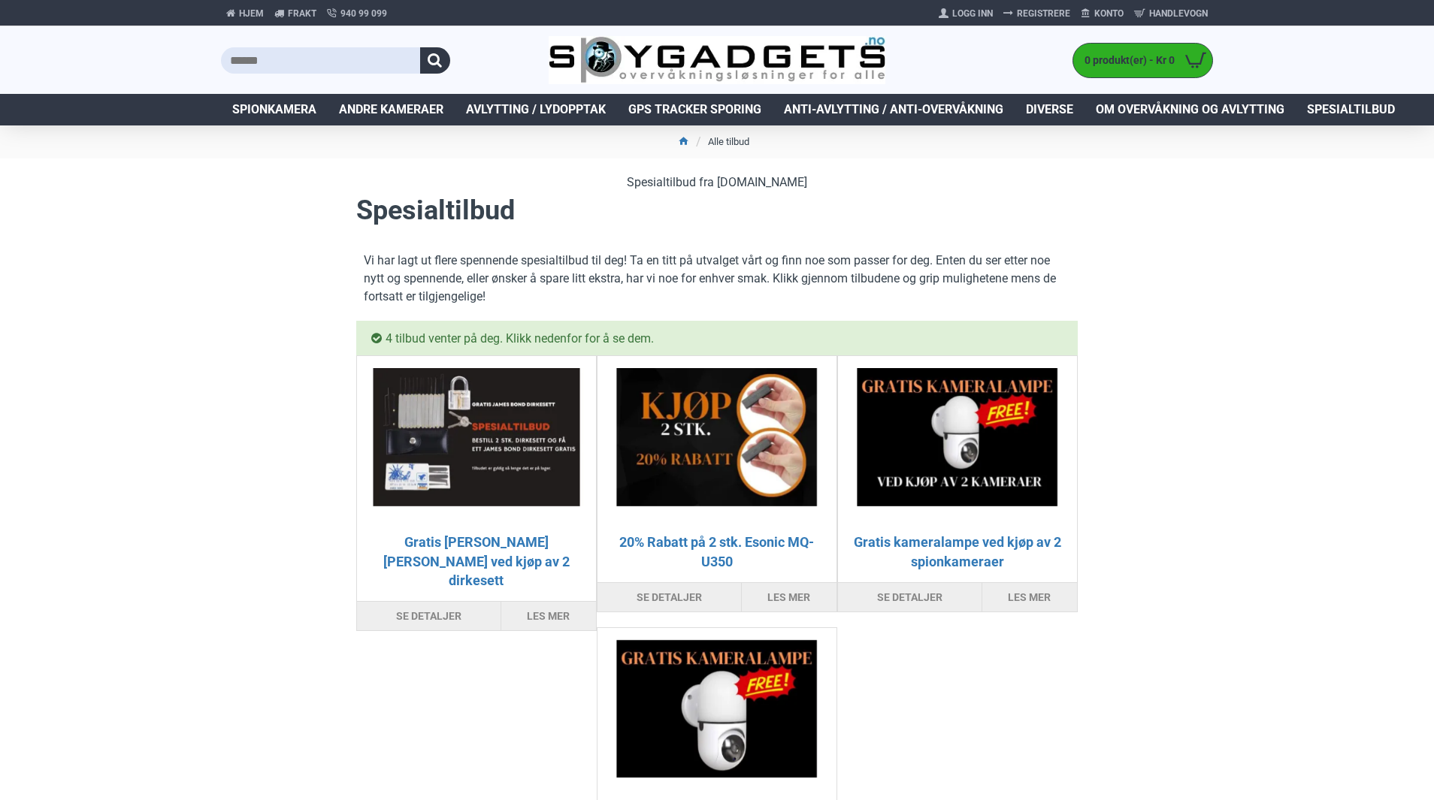
click at [516, 447] on img at bounding box center [476, 437] width 215 height 138
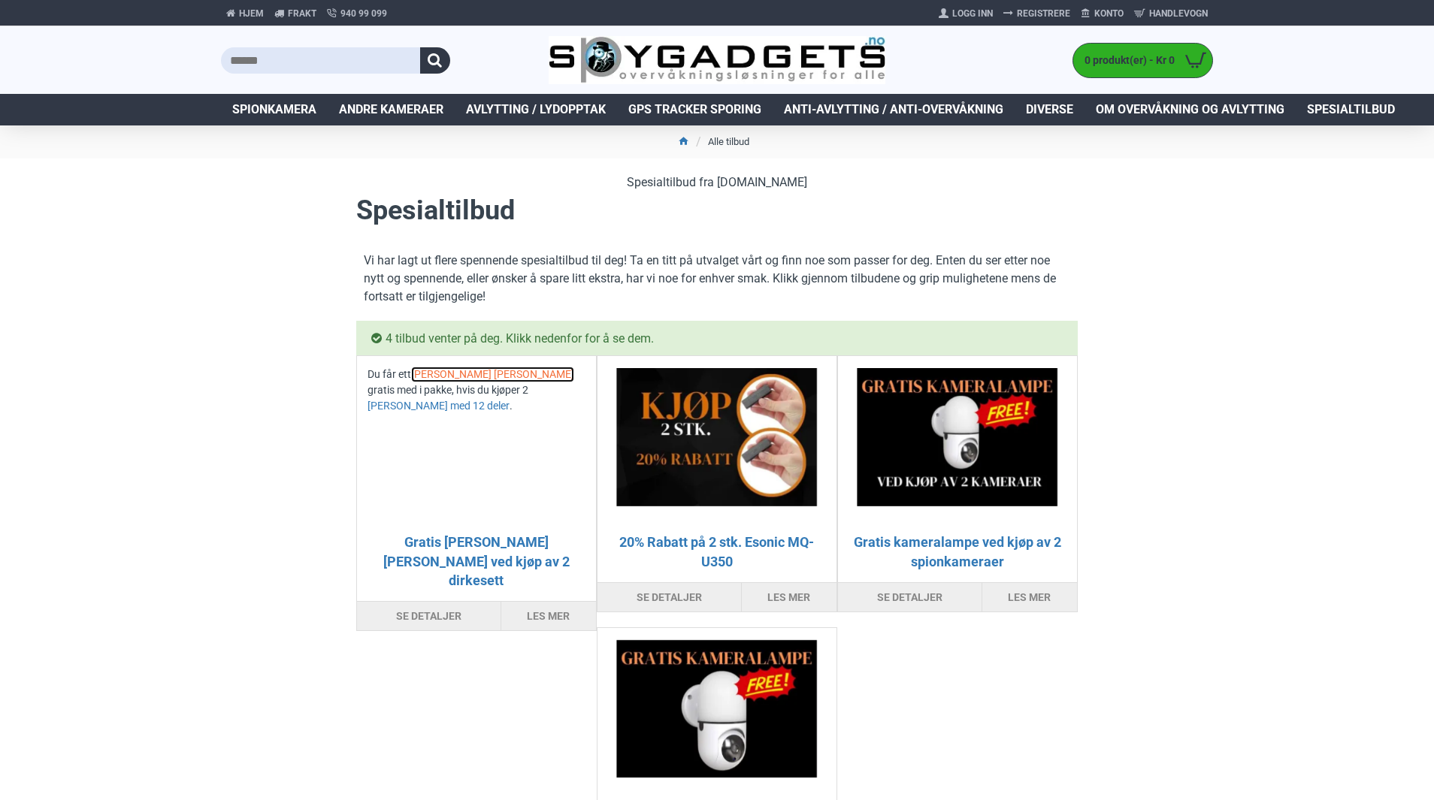
click at [491, 371] on link "James Bond Dirkesett" at bounding box center [492, 375] width 163 height 16
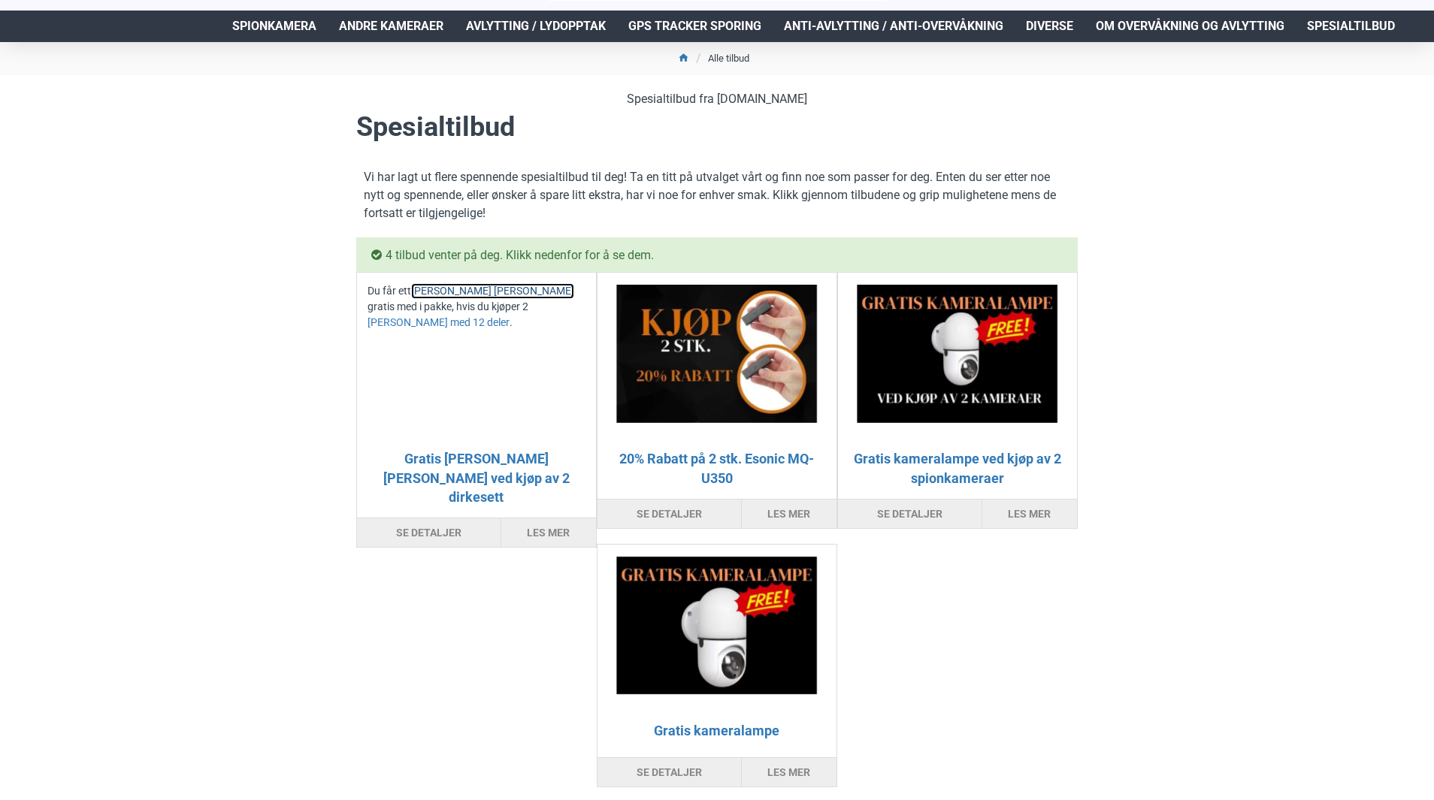
scroll to position [76, 0]
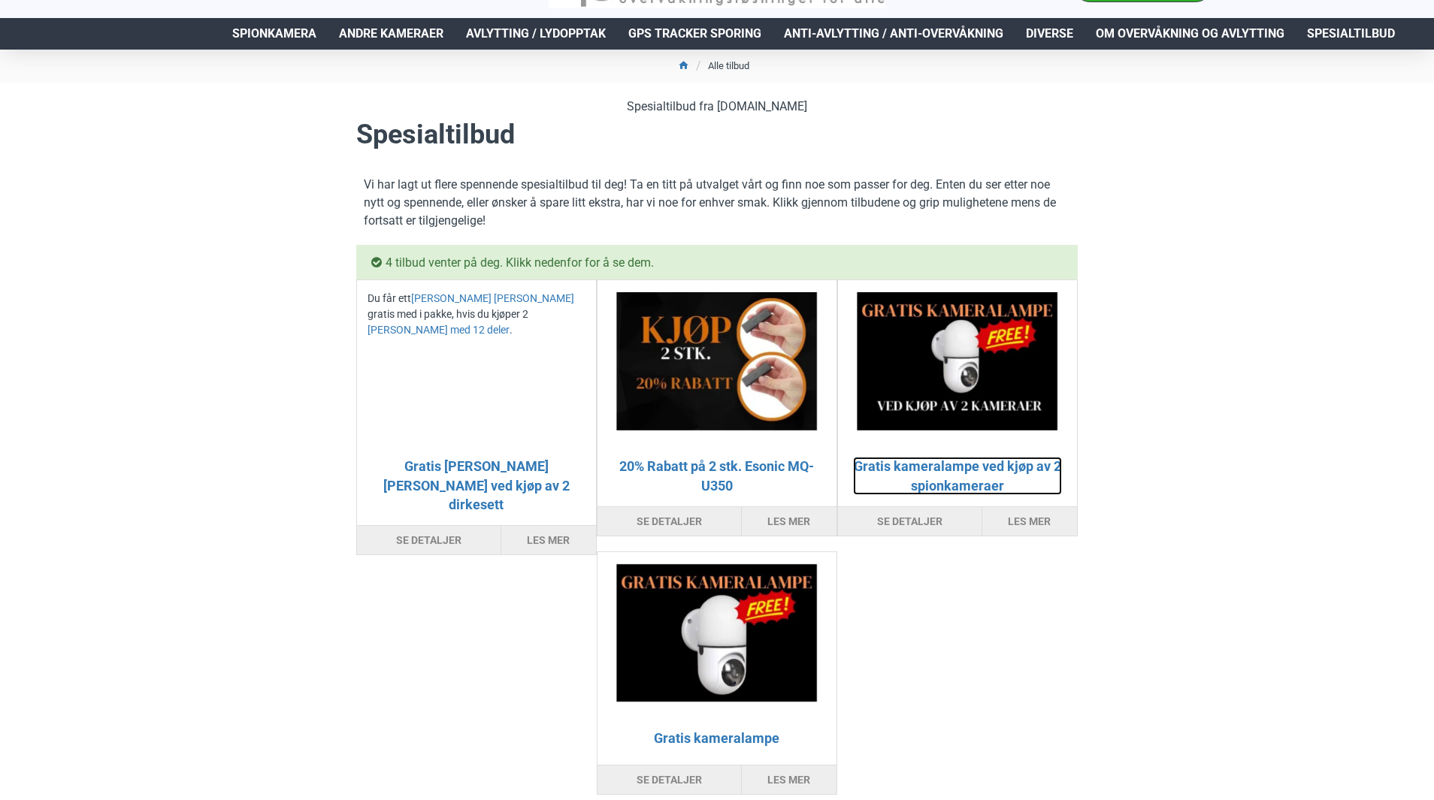
click at [953, 458] on link "Gratis kameralampe ved kjøp av 2 spionkameraer" at bounding box center [957, 476] width 209 height 38
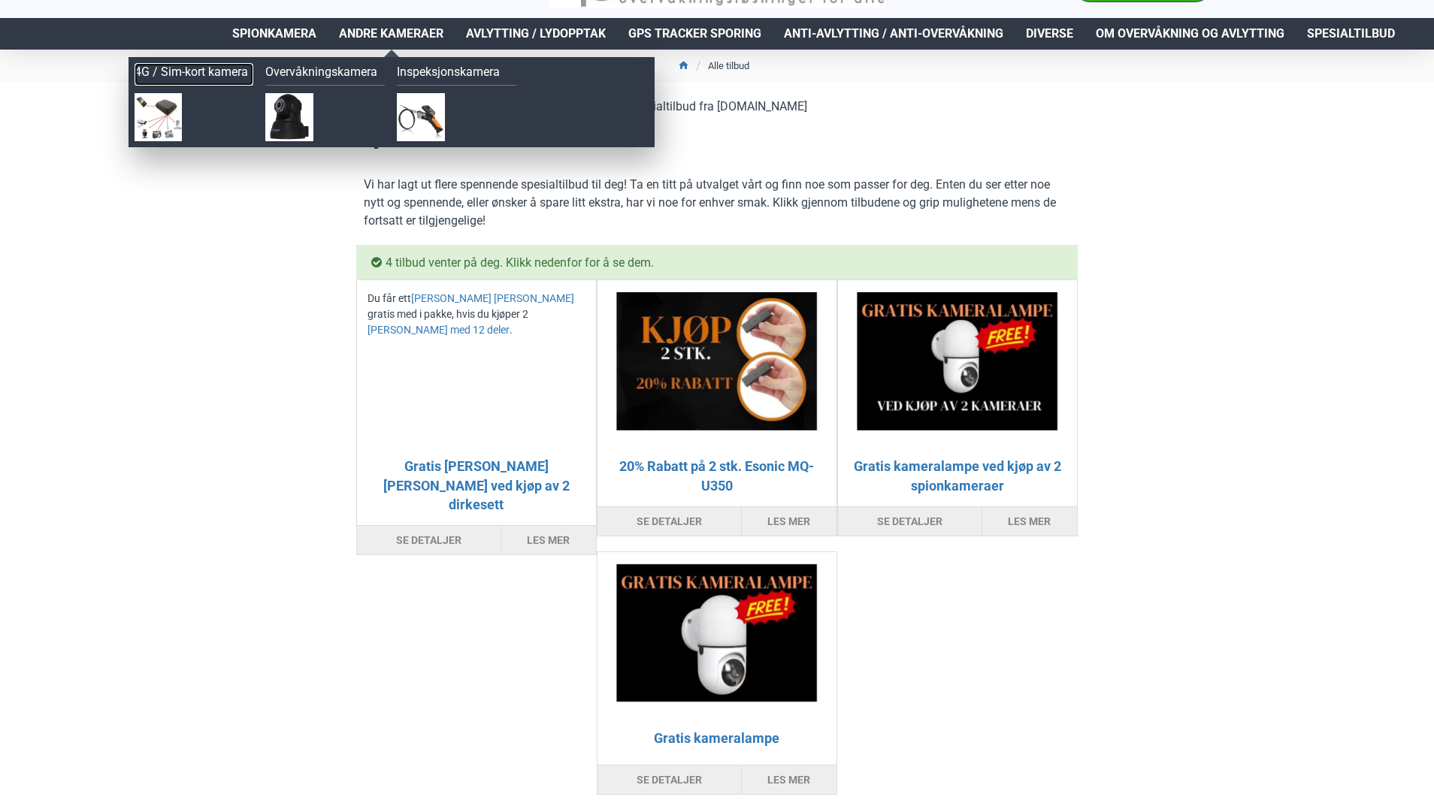
click at [199, 79] on link "4G / Sim-kort kamera" at bounding box center [193, 74] width 119 height 23
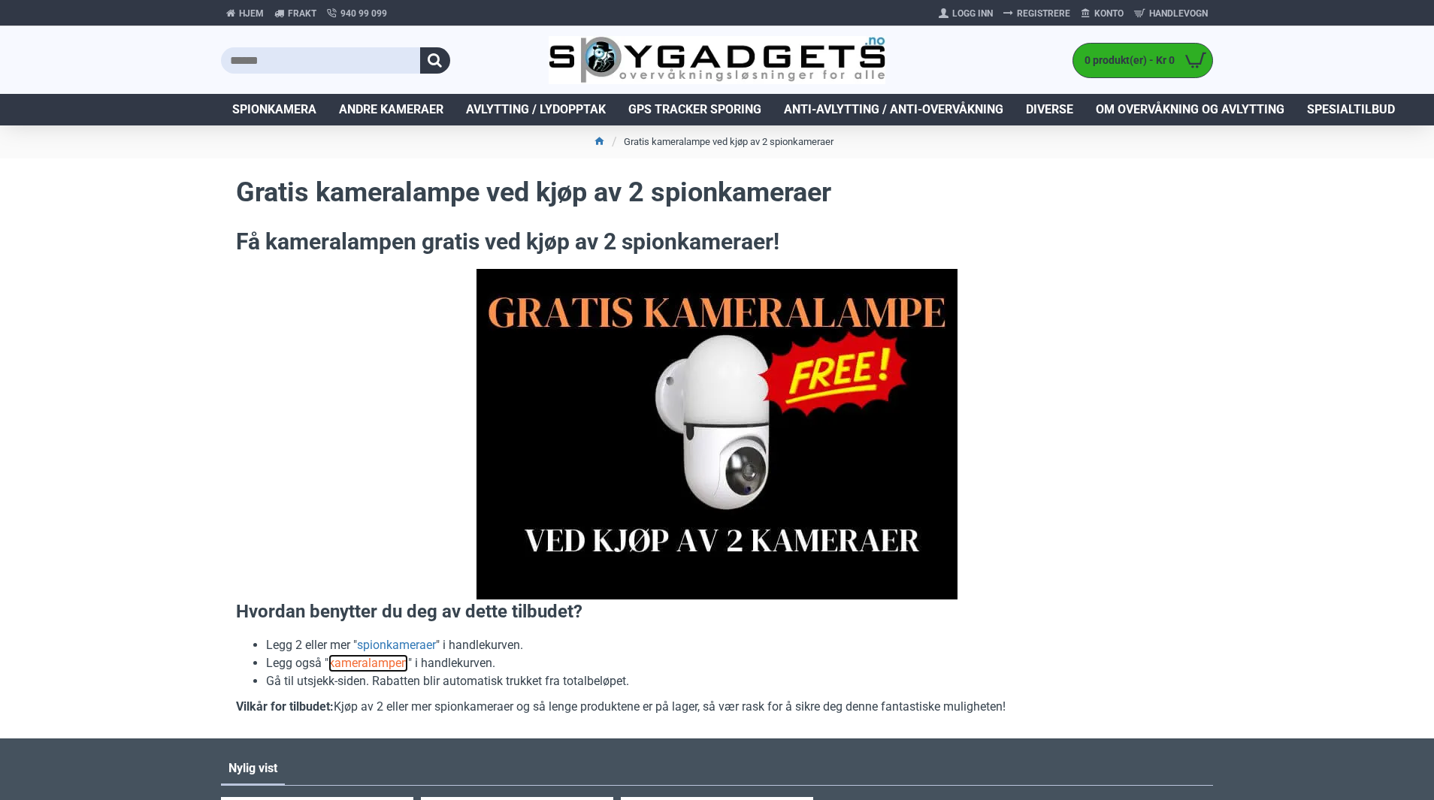
click at [384, 664] on link "kameralampen" at bounding box center [368, 663] width 80 height 18
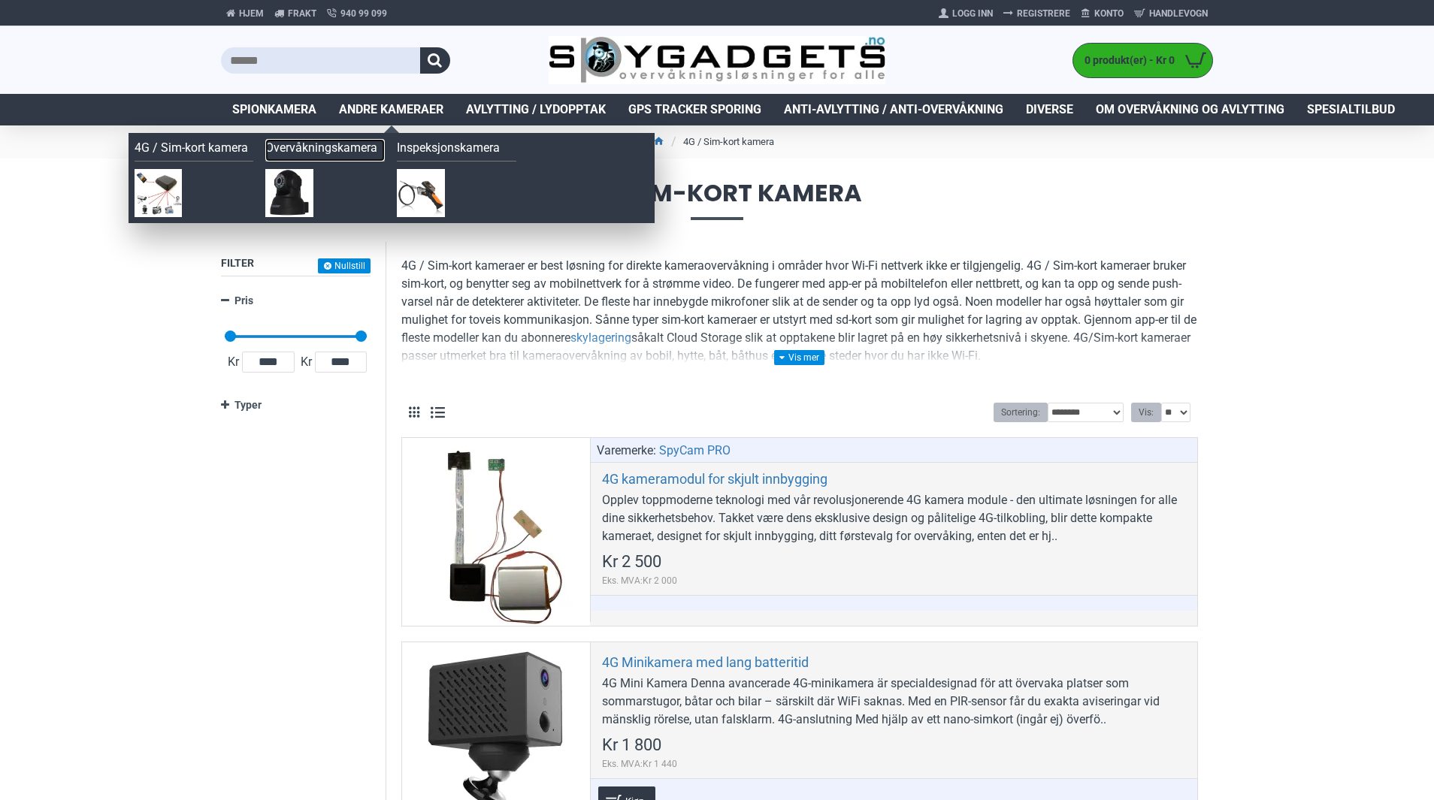
click at [333, 152] on link "Overvåkningskamera" at bounding box center [324, 150] width 119 height 23
